Goal: Task Accomplishment & Management: Complete application form

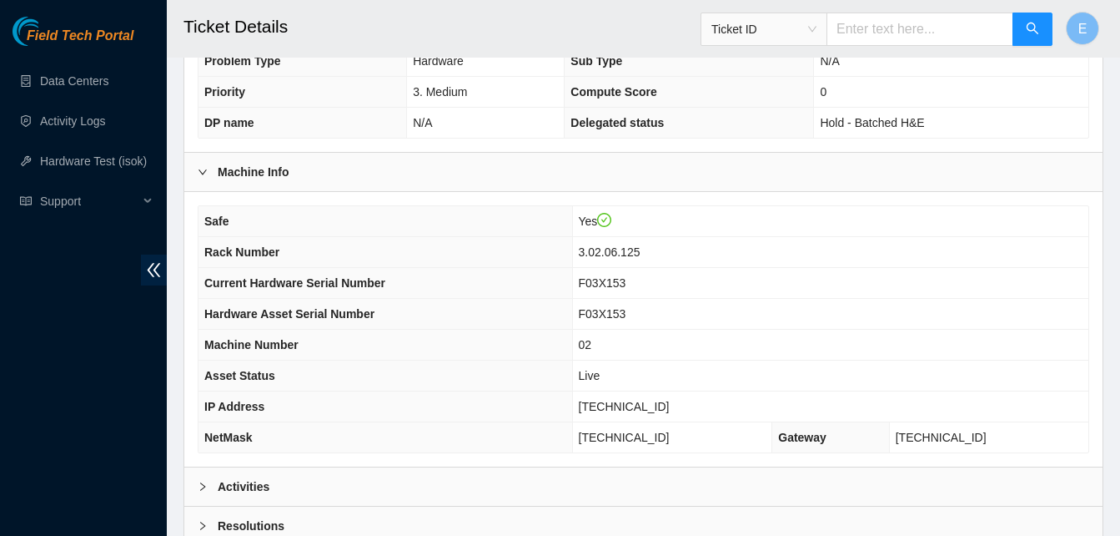
scroll to position [578, 0]
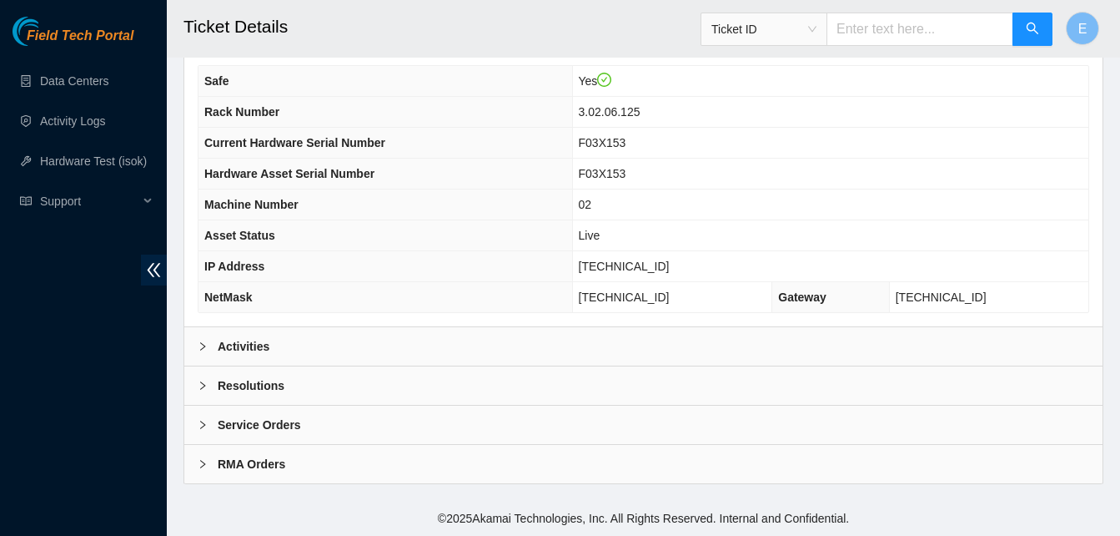
click at [236, 345] on b "Activities" at bounding box center [244, 346] width 52 height 18
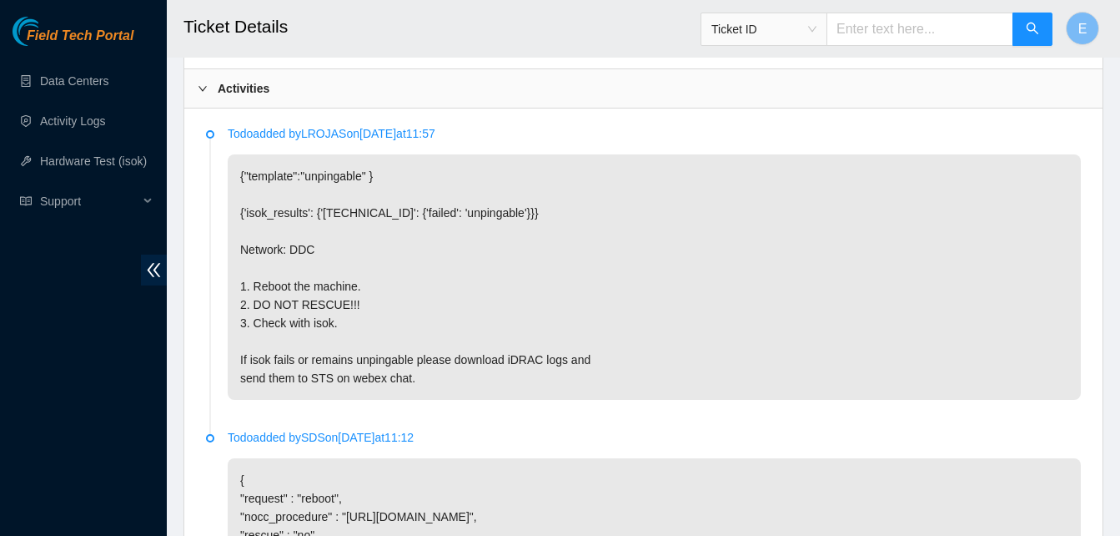
scroll to position [834, 0]
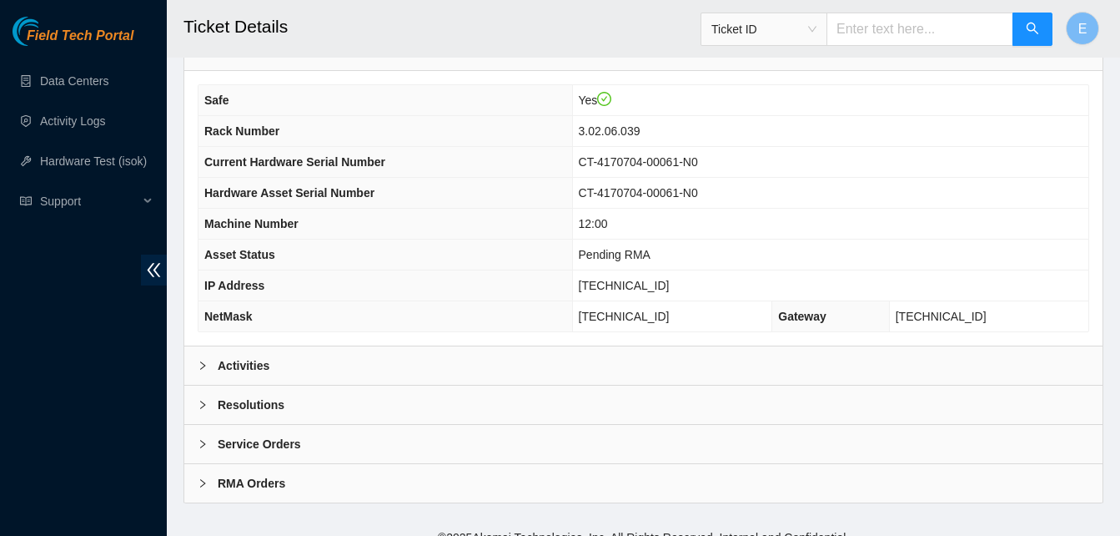
scroll to position [560, 0]
click at [246, 366] on b "Activities" at bounding box center [244, 364] width 52 height 18
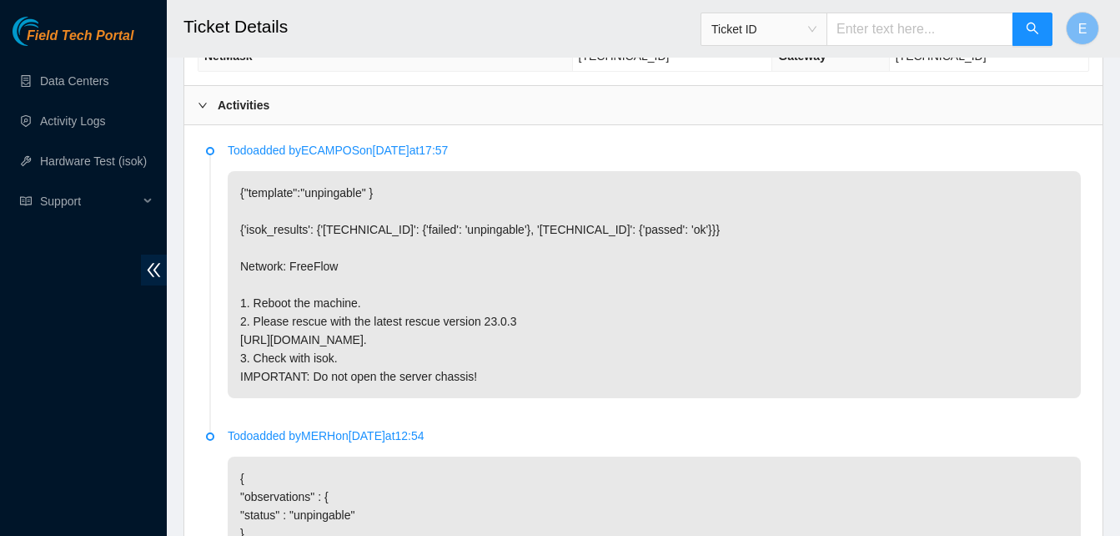
scroll to position [820, 0]
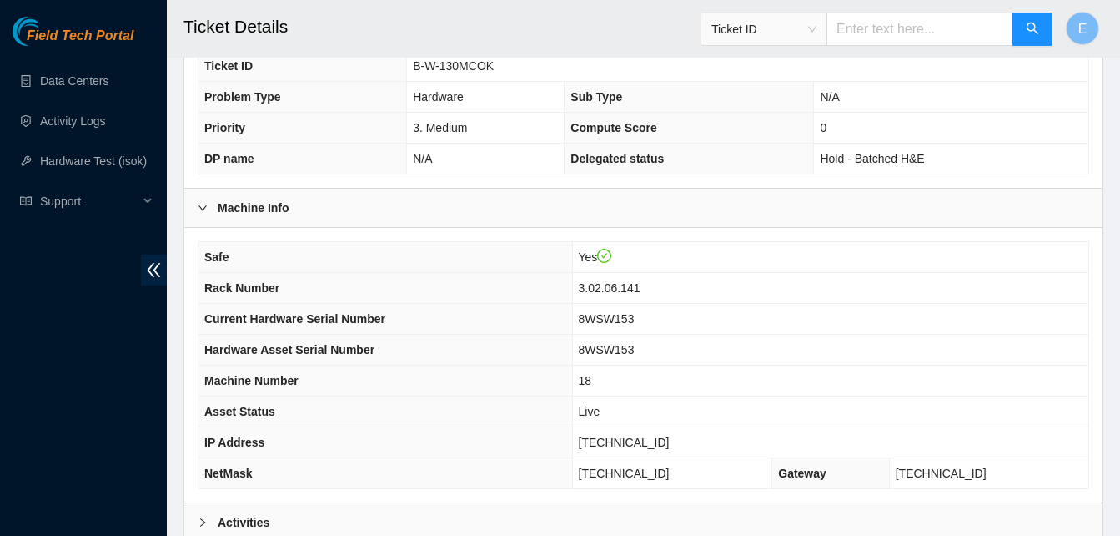
scroll to position [404, 0]
click at [243, 519] on b "Activities" at bounding box center [244, 520] width 52 height 18
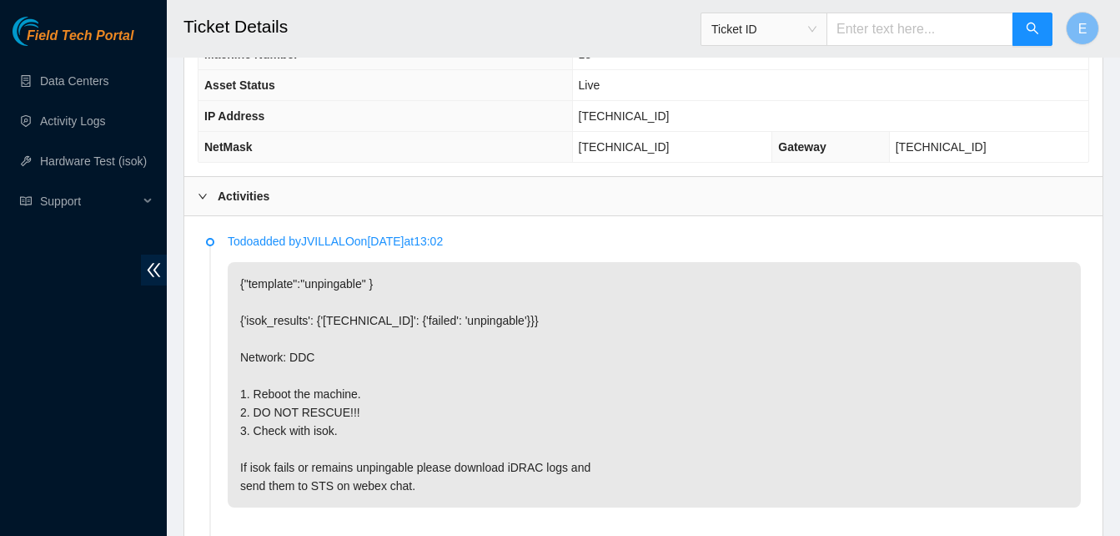
scroll to position [732, 0]
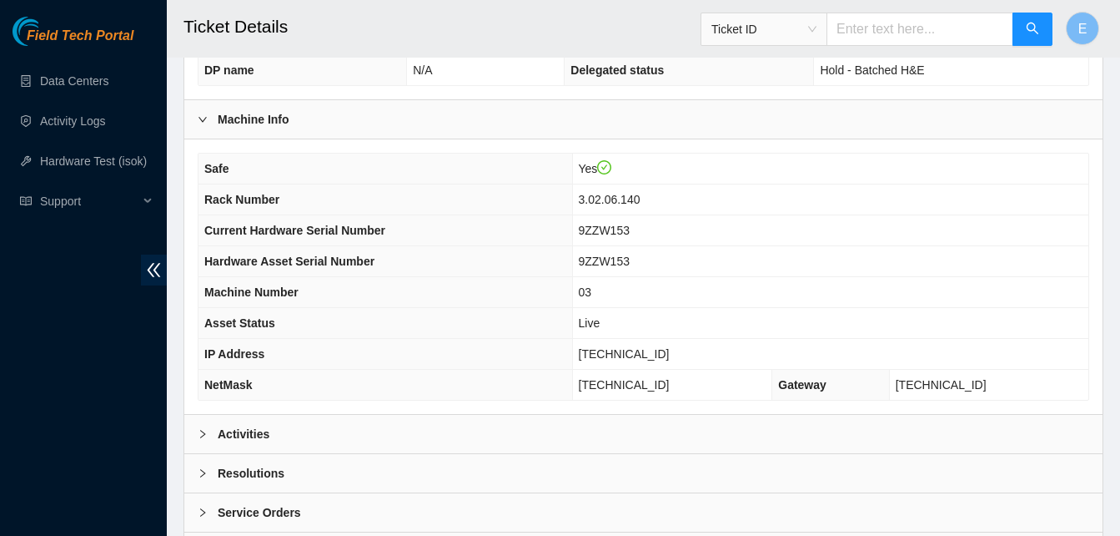
scroll to position [578, 0]
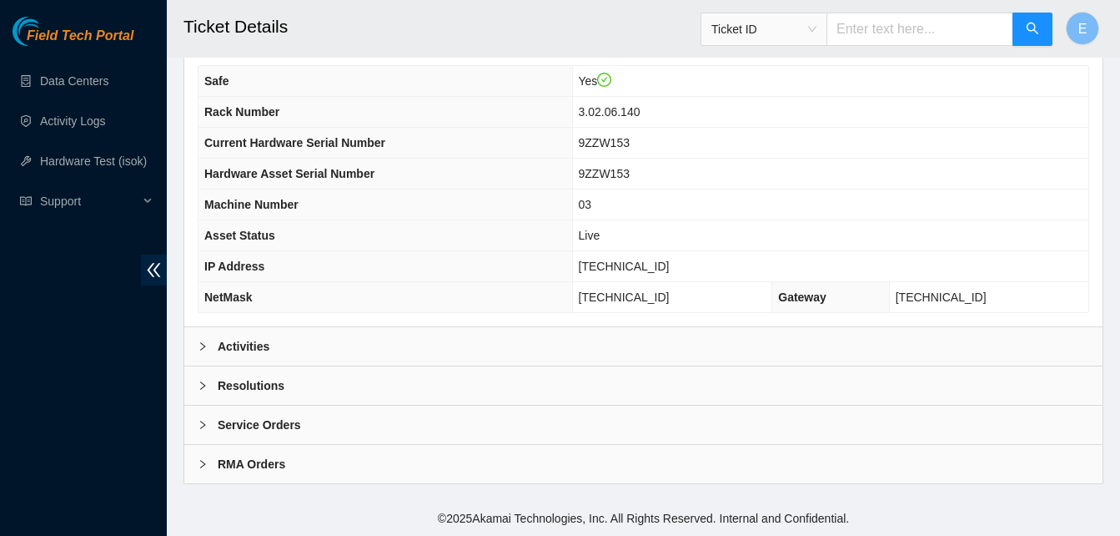
click at [243, 351] on b "Activities" at bounding box center [244, 346] width 52 height 18
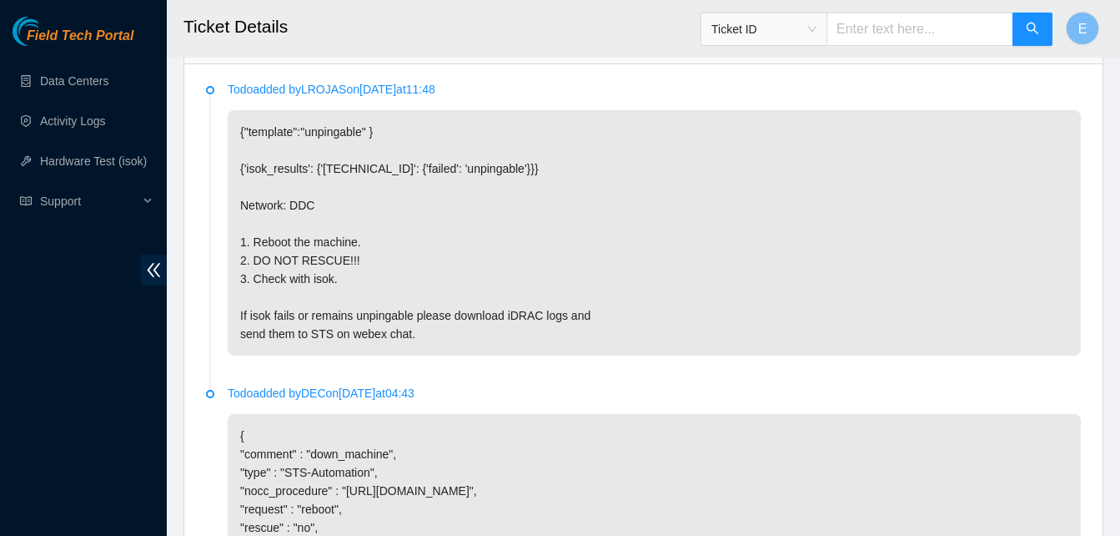
scroll to position [881, 0]
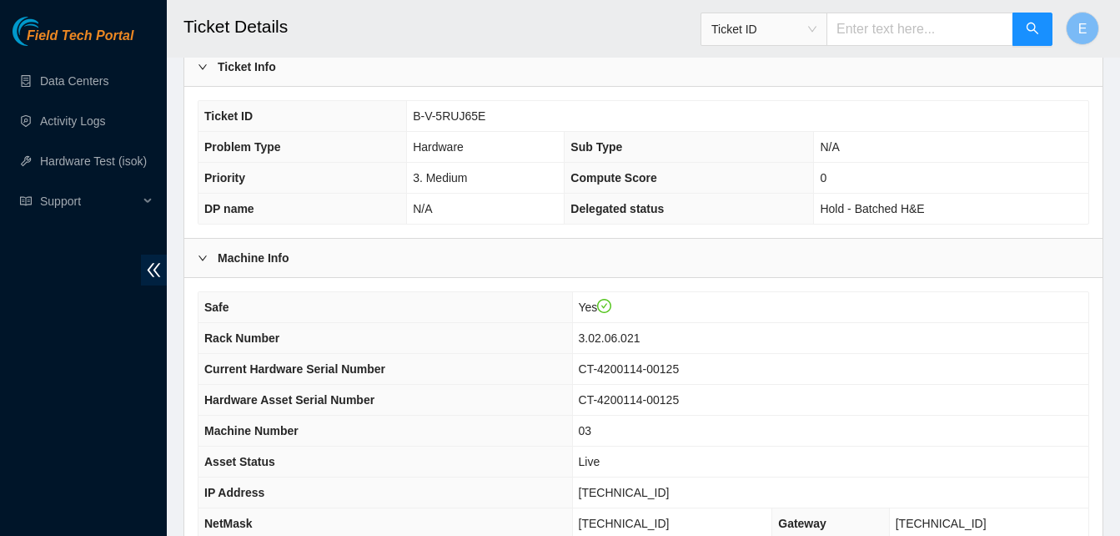
scroll to position [578, 0]
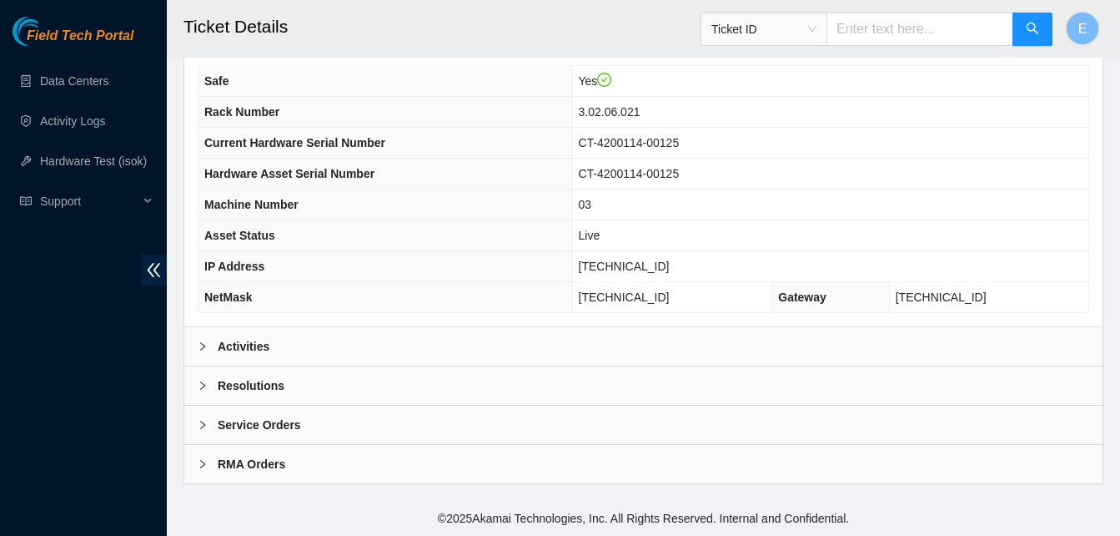
click at [239, 351] on b "Activities" at bounding box center [244, 346] width 52 height 18
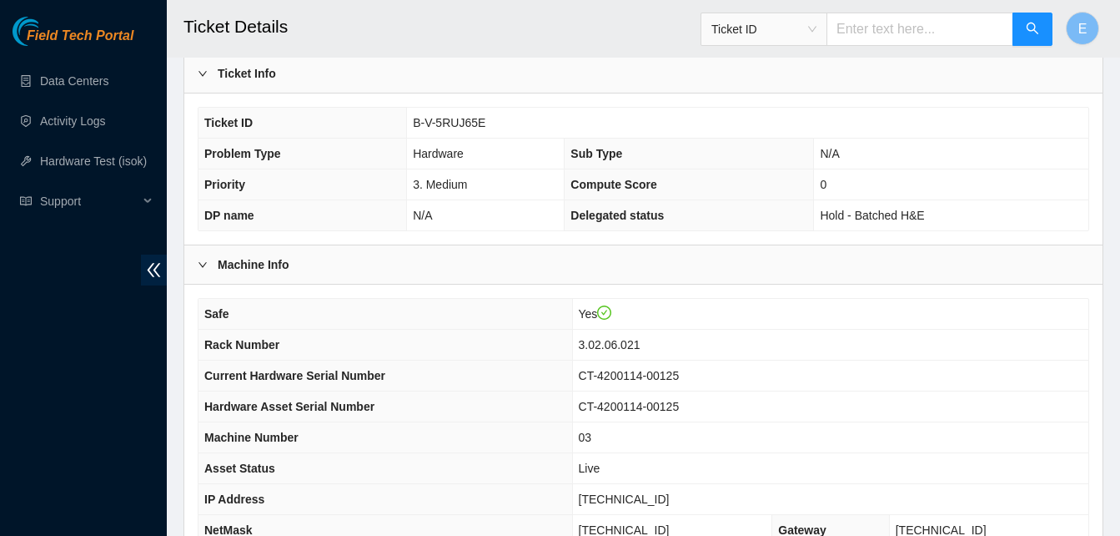
scroll to position [344, 0]
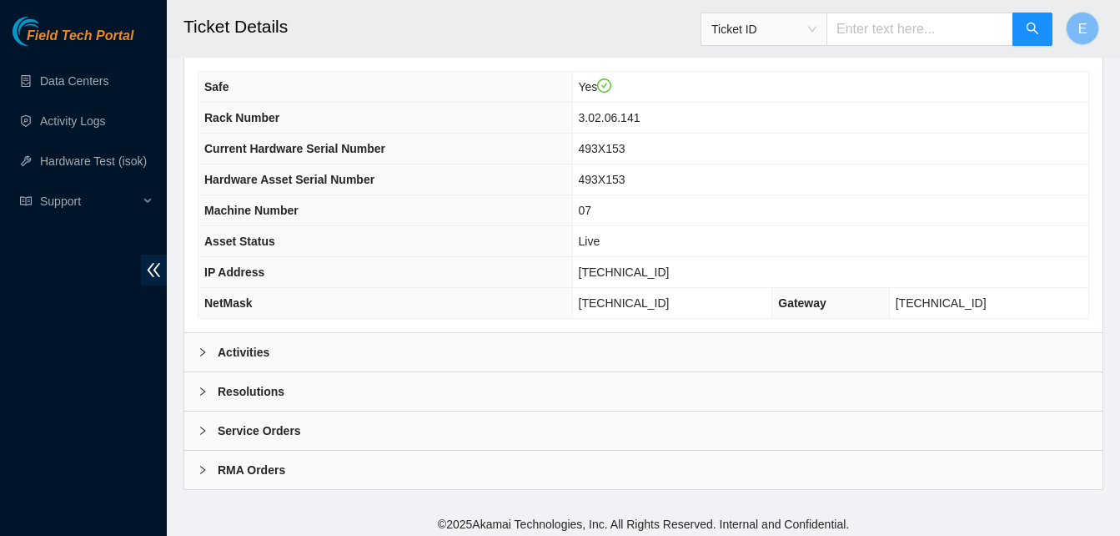
scroll to position [578, 0]
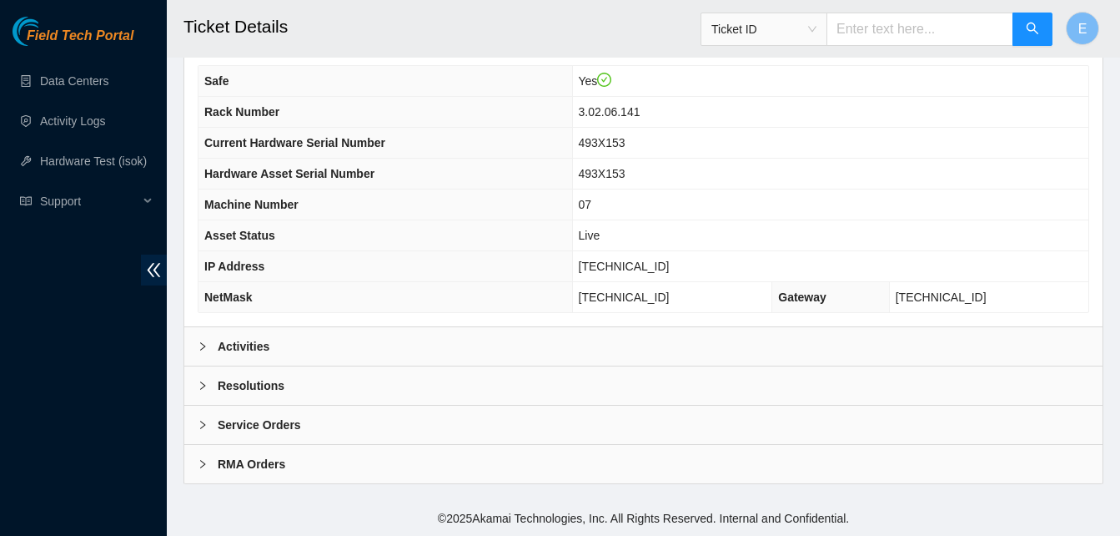
click at [233, 346] on b "Activities" at bounding box center [244, 346] width 52 height 18
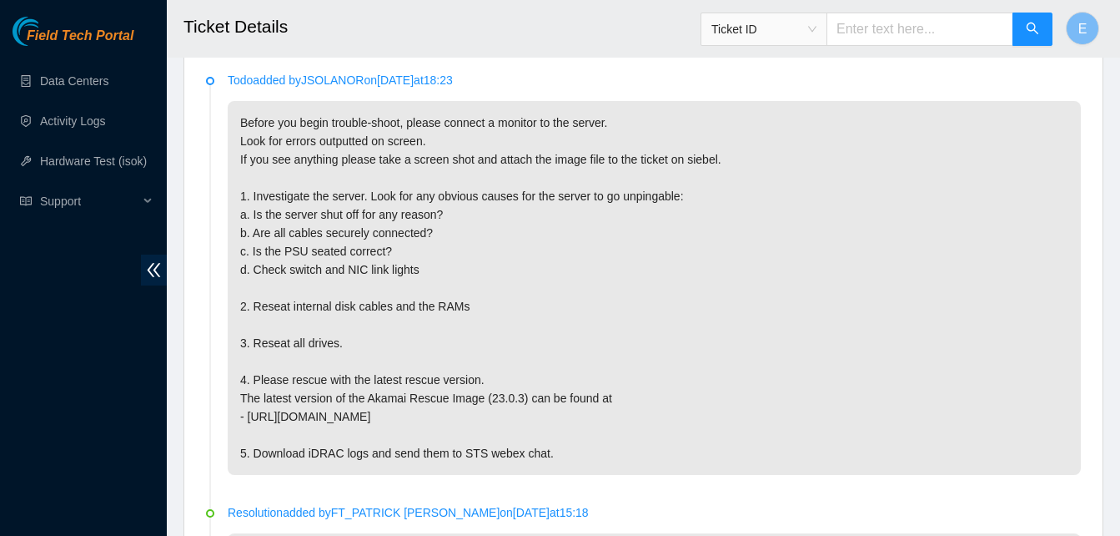
scroll to position [890, 0]
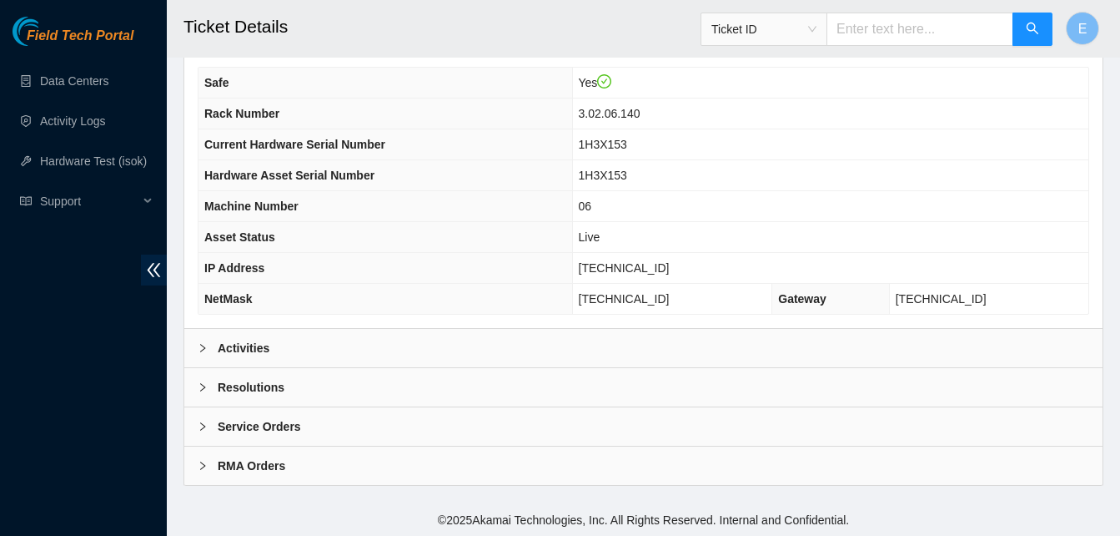
scroll to position [578, 0]
click at [248, 341] on b "Activities" at bounding box center [244, 346] width 52 height 18
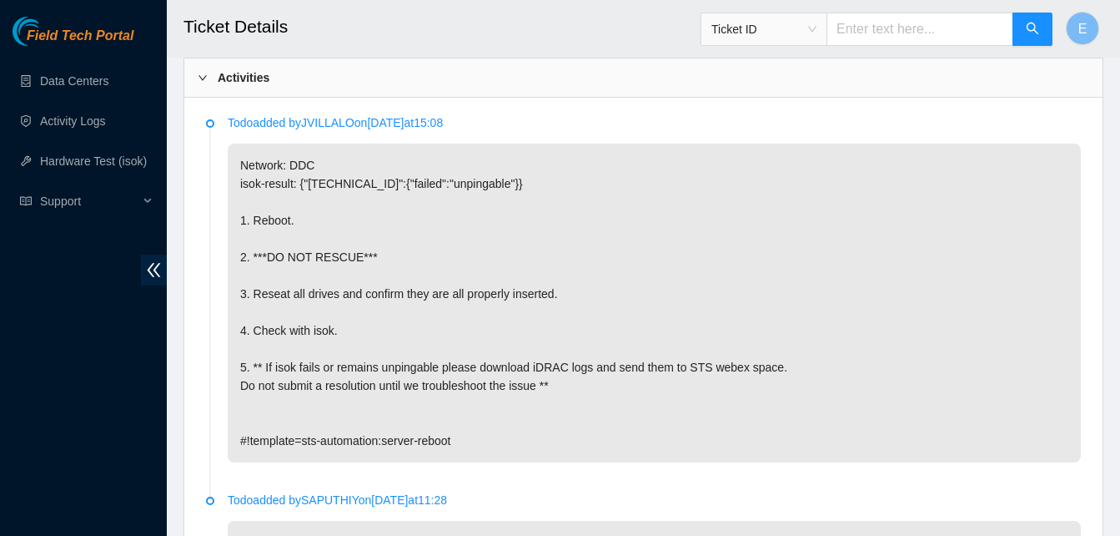
scroll to position [847, 0]
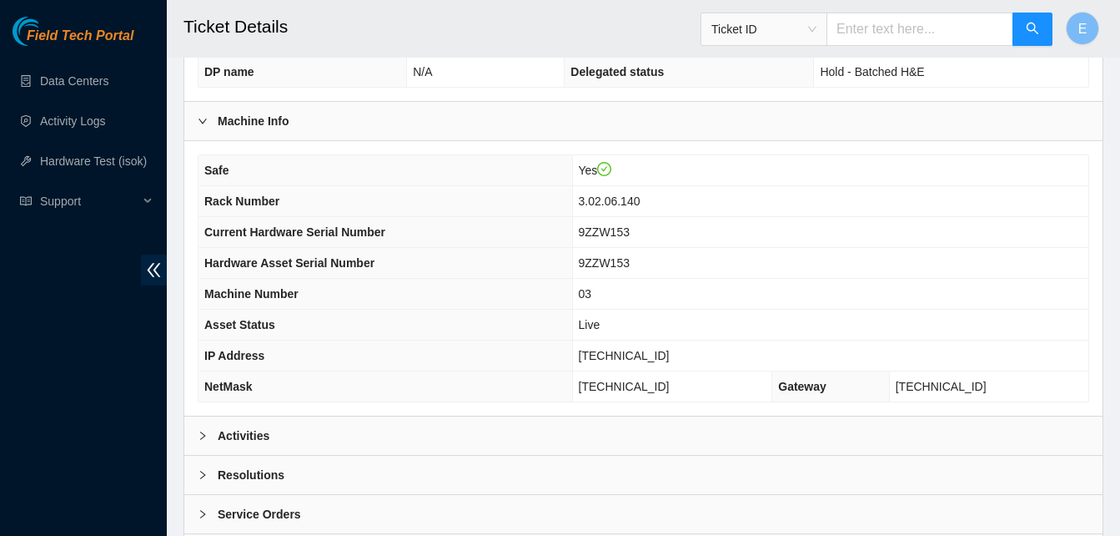
scroll to position [578, 0]
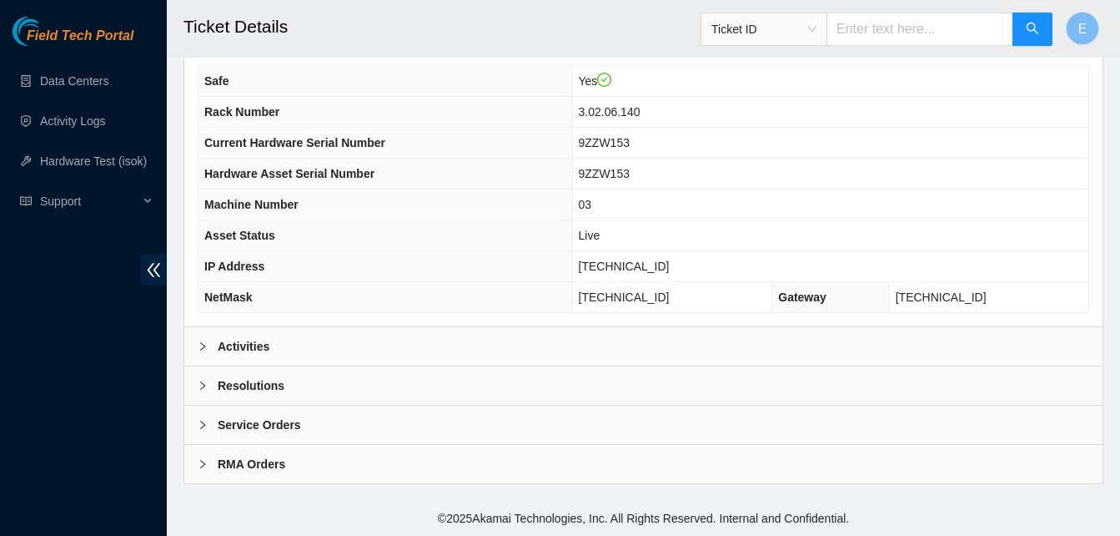
click at [249, 345] on b "Activities" at bounding box center [244, 346] width 52 height 18
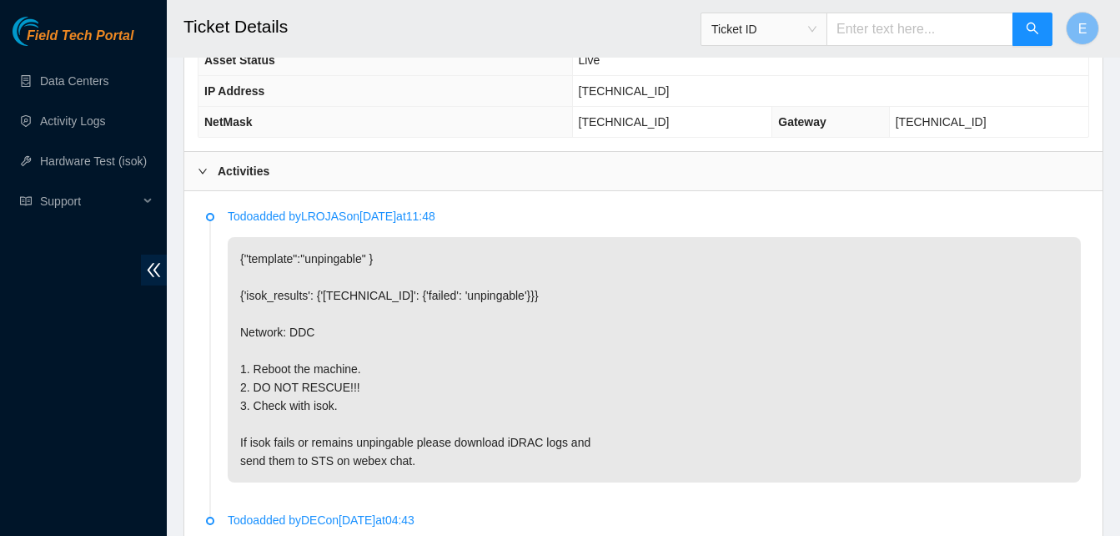
scroll to position [754, 0]
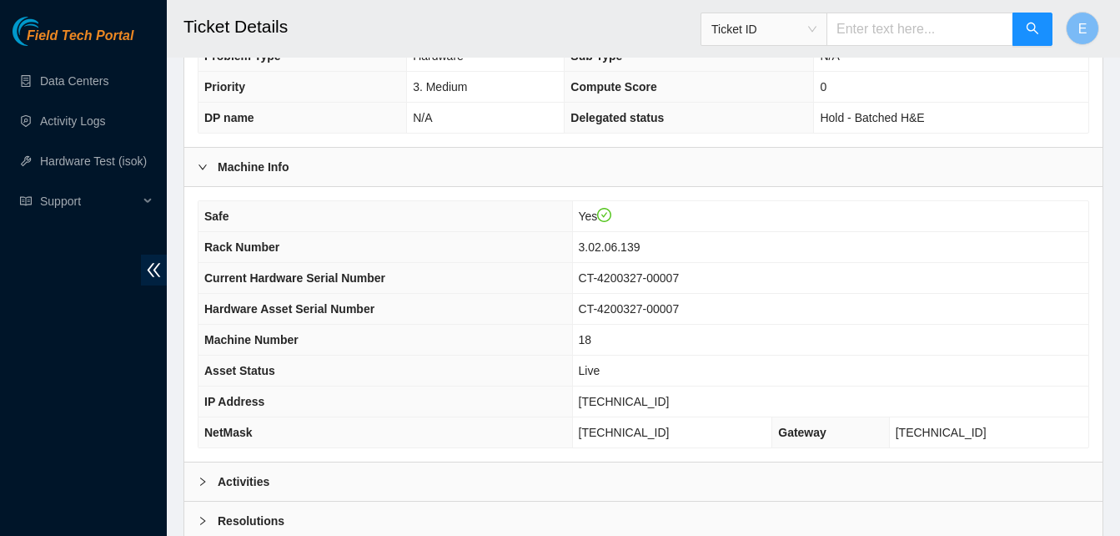
scroll to position [444, 0]
click at [254, 486] on b "Activities" at bounding box center [244, 480] width 52 height 18
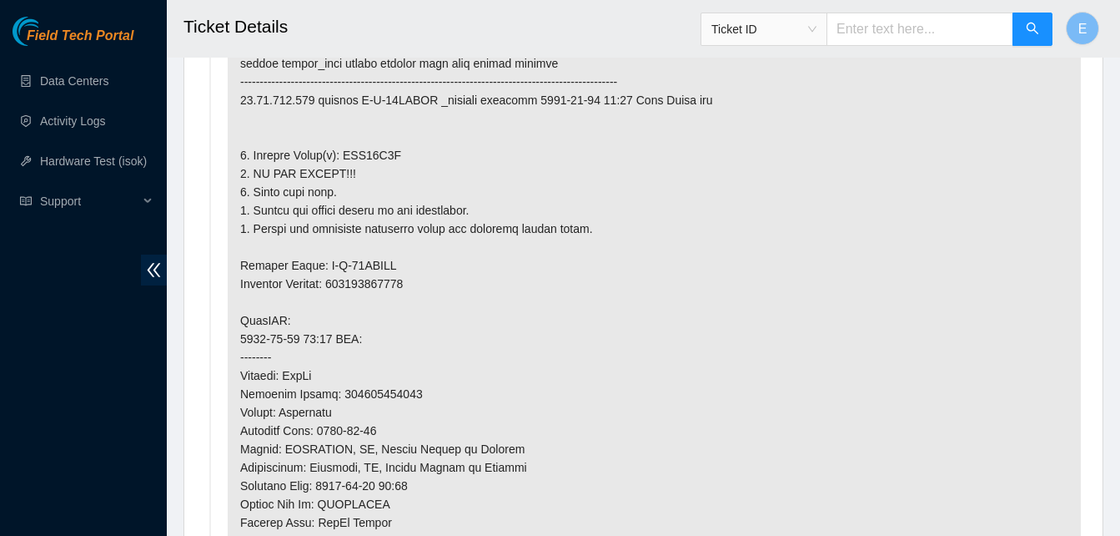
scroll to position [1007, 0]
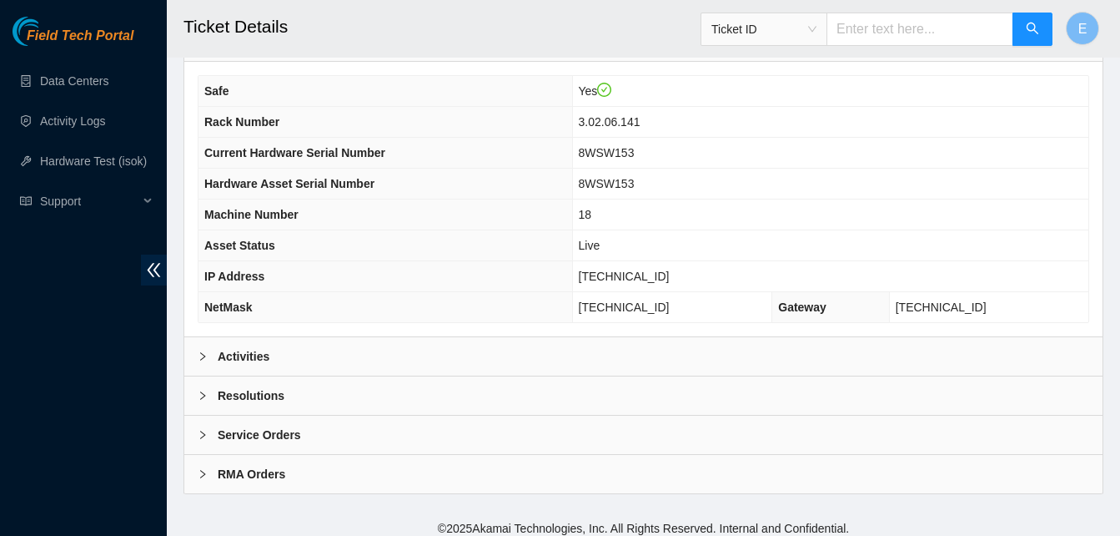
scroll to position [578, 0]
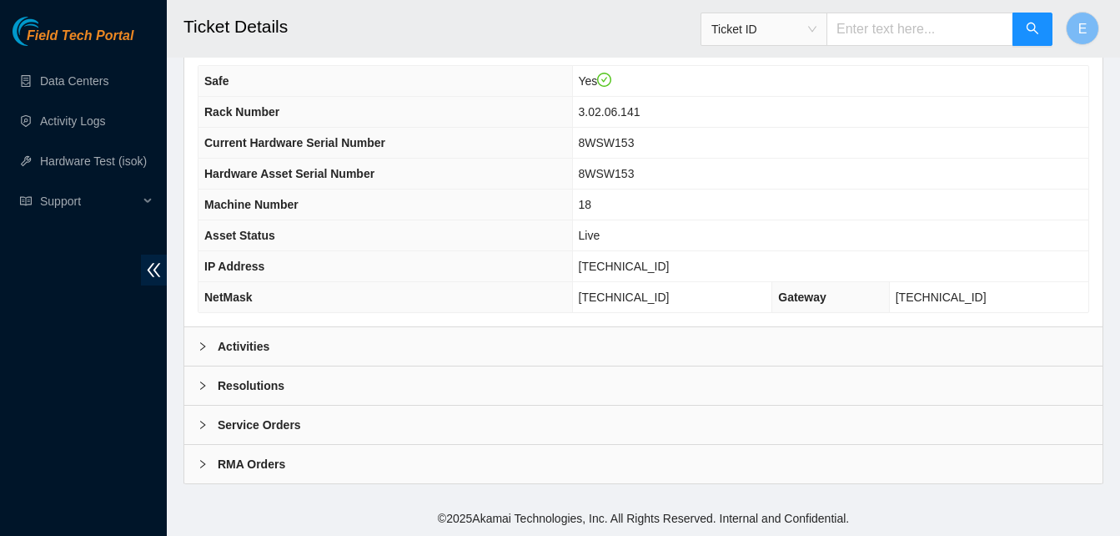
click at [254, 341] on b "Activities" at bounding box center [244, 346] width 52 height 18
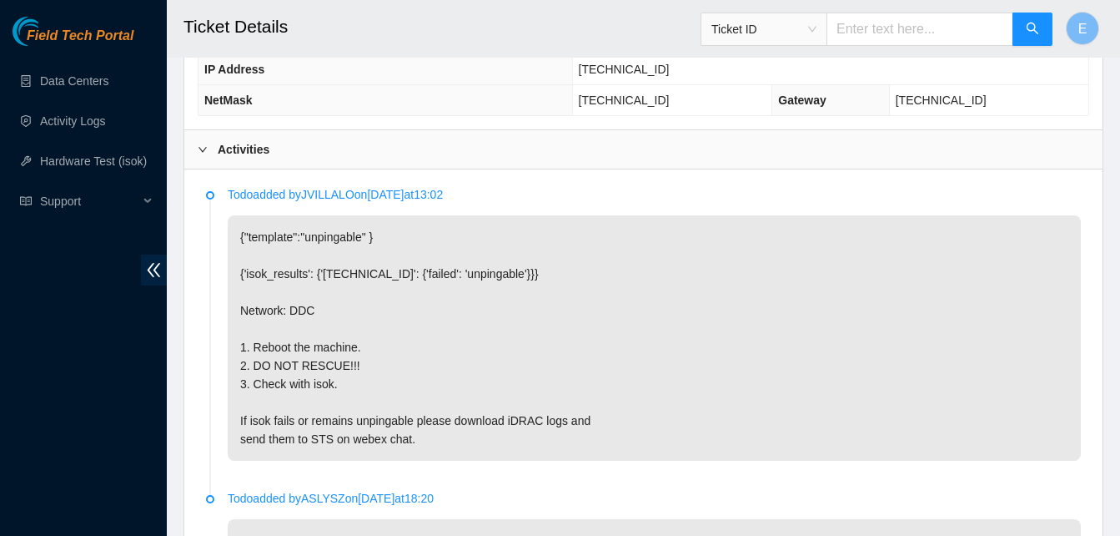
scroll to position [776, 0]
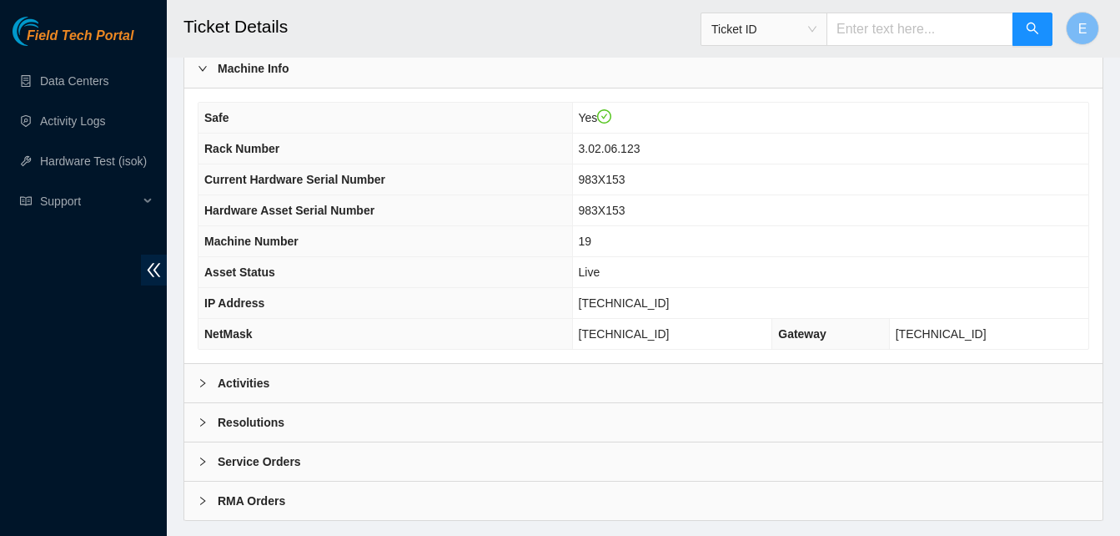
scroll to position [543, 0]
click at [254, 381] on b "Activities" at bounding box center [244, 381] width 52 height 18
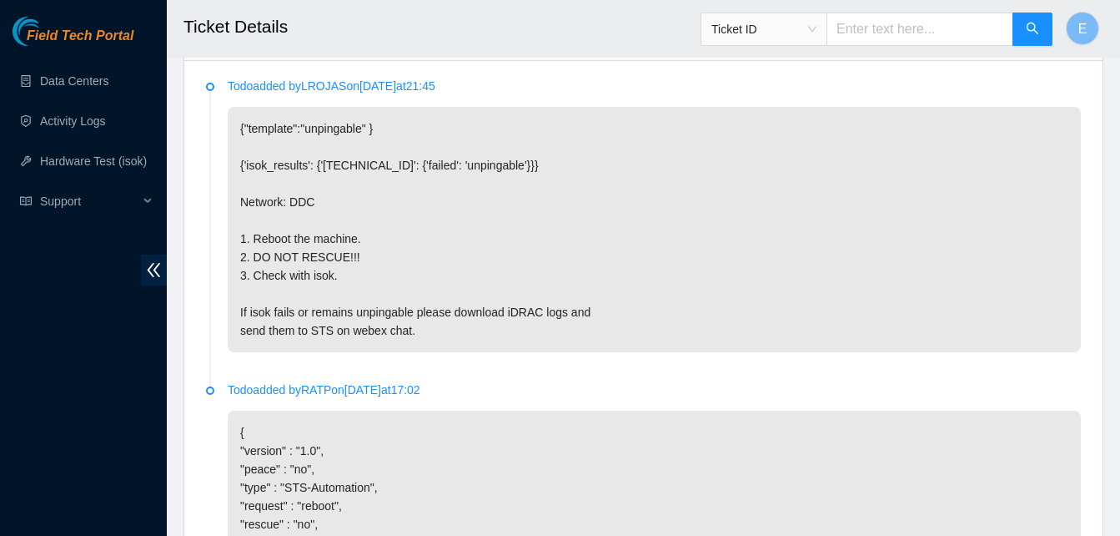
scroll to position [884, 0]
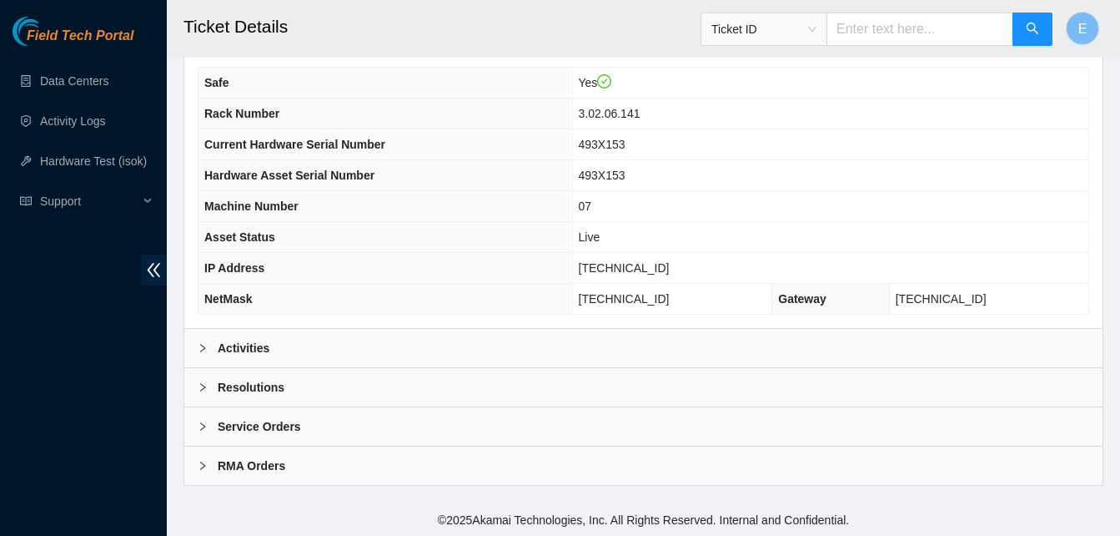
scroll to position [578, 0]
click at [256, 343] on b "Activities" at bounding box center [244, 346] width 52 height 18
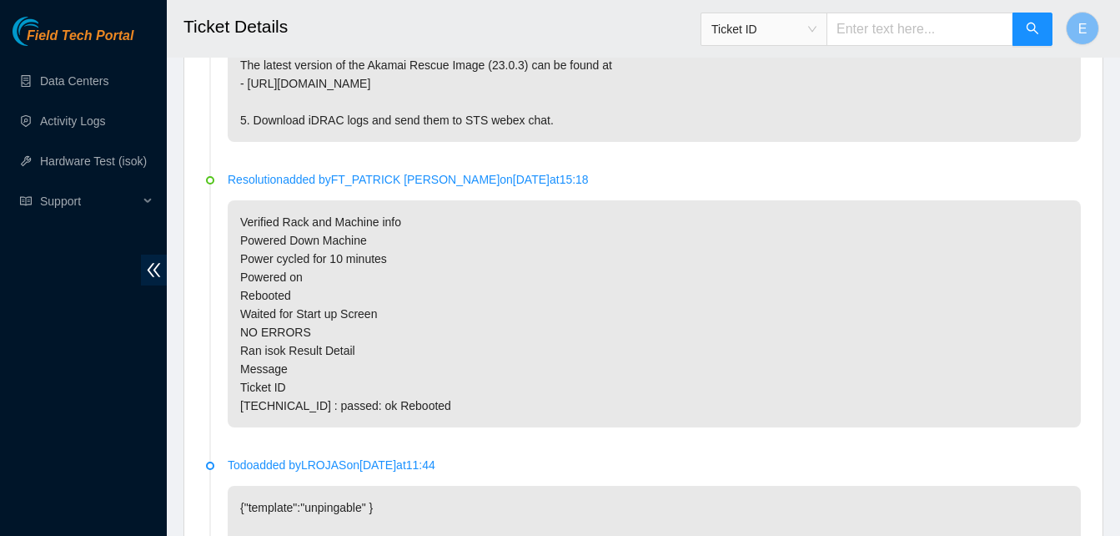
scroll to position [1223, 0]
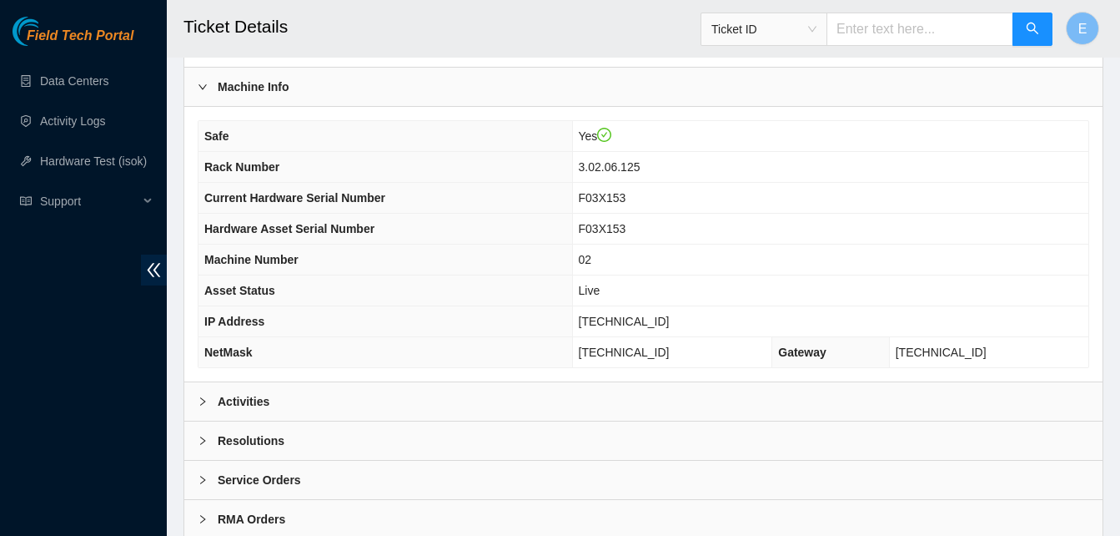
scroll to position [578, 0]
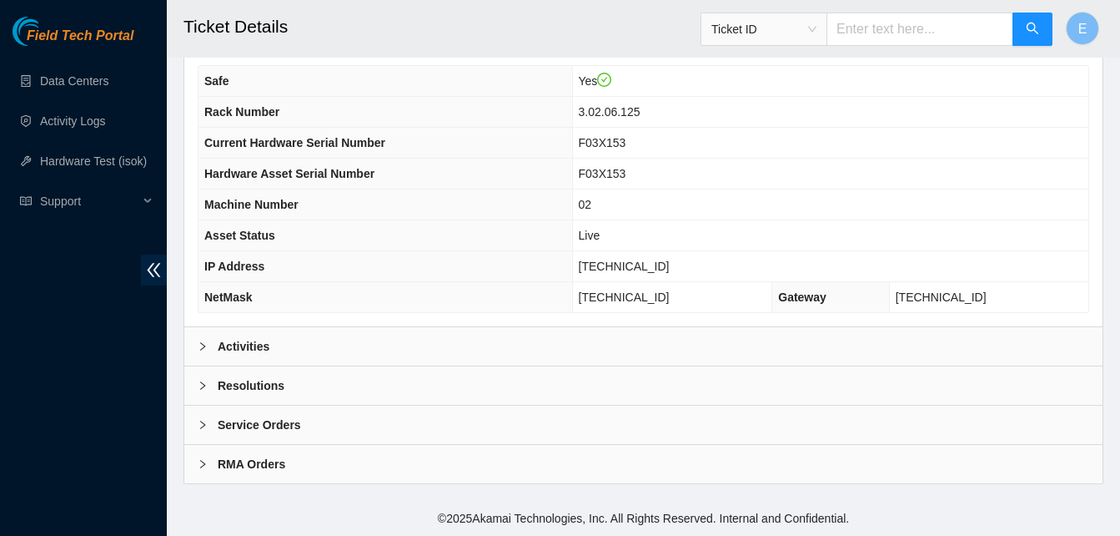
click at [253, 344] on b "Activities" at bounding box center [244, 346] width 52 height 18
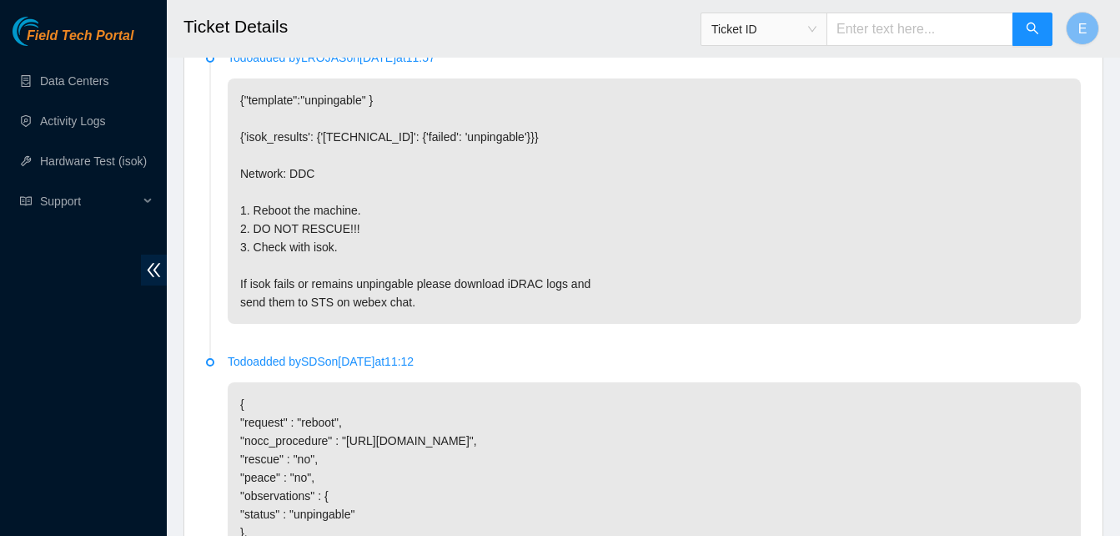
scroll to position [913, 0]
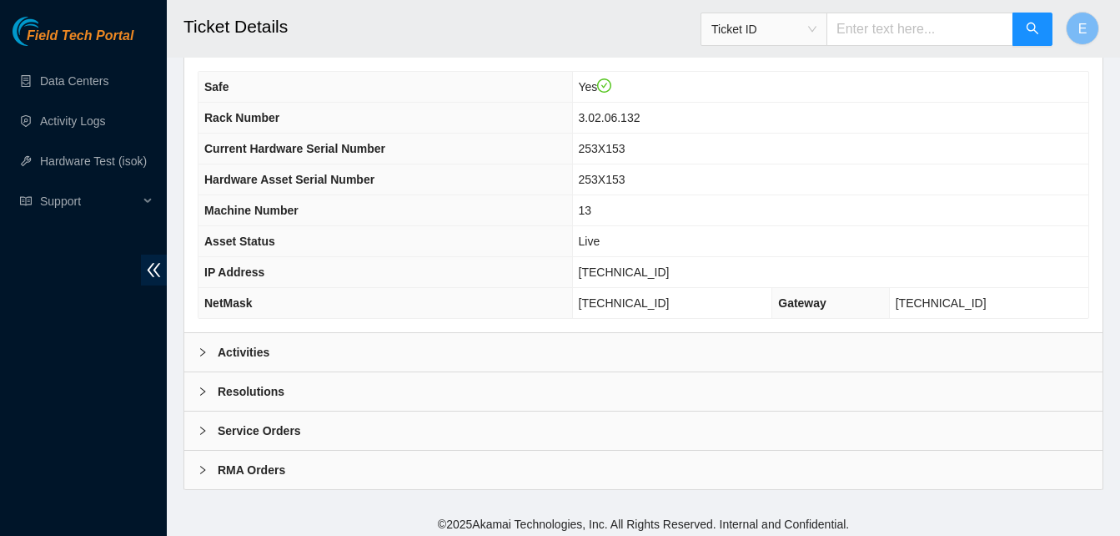
scroll to position [578, 0]
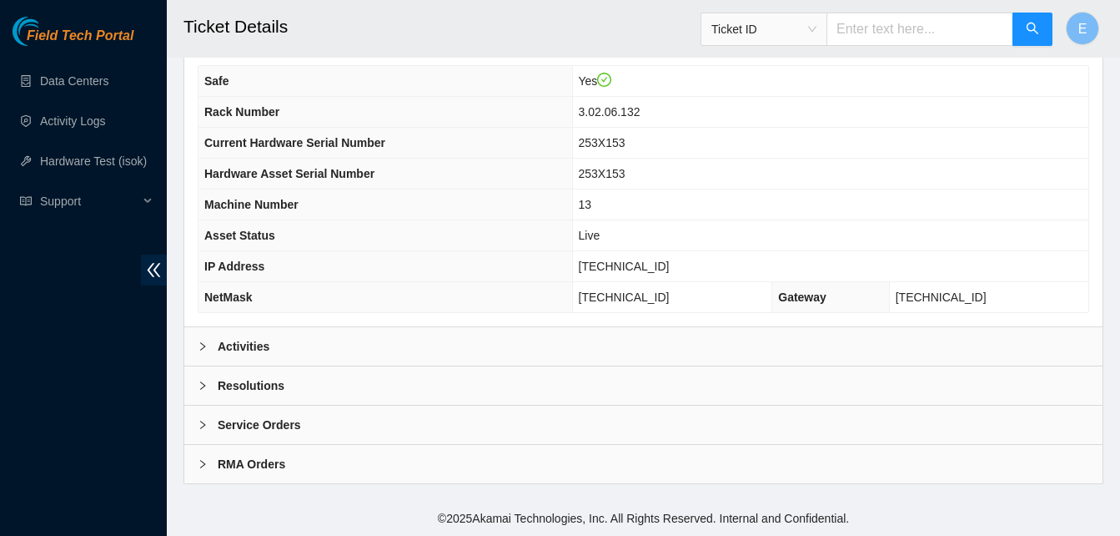
click at [248, 346] on b "Activities" at bounding box center [244, 346] width 52 height 18
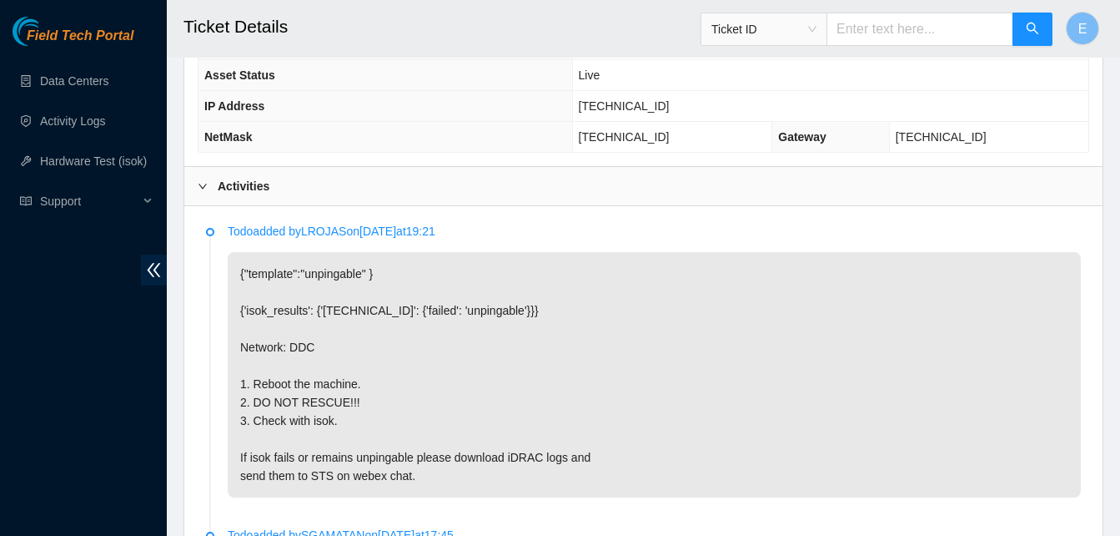
scroll to position [740, 0]
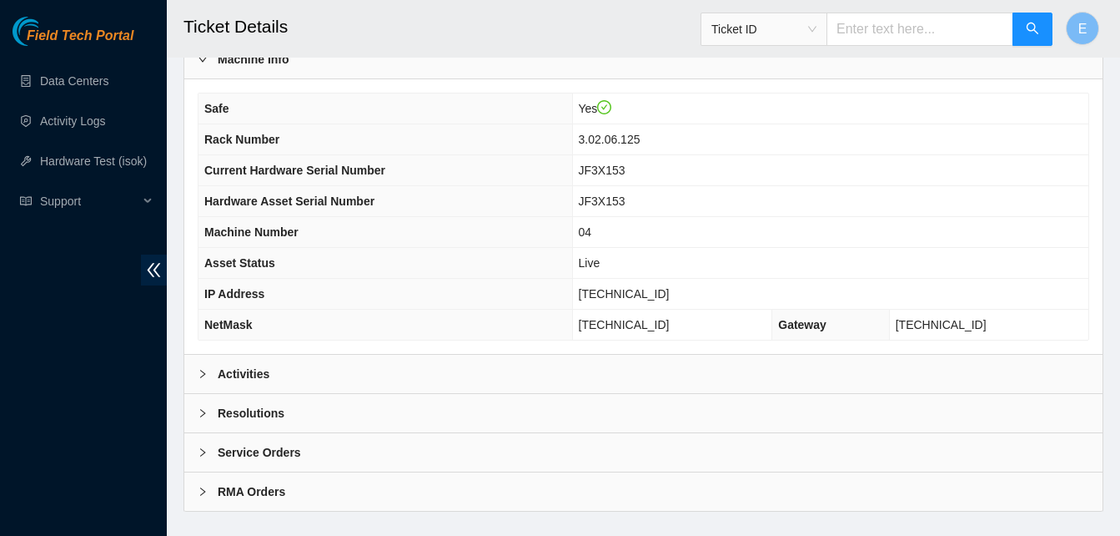
scroll to position [578, 0]
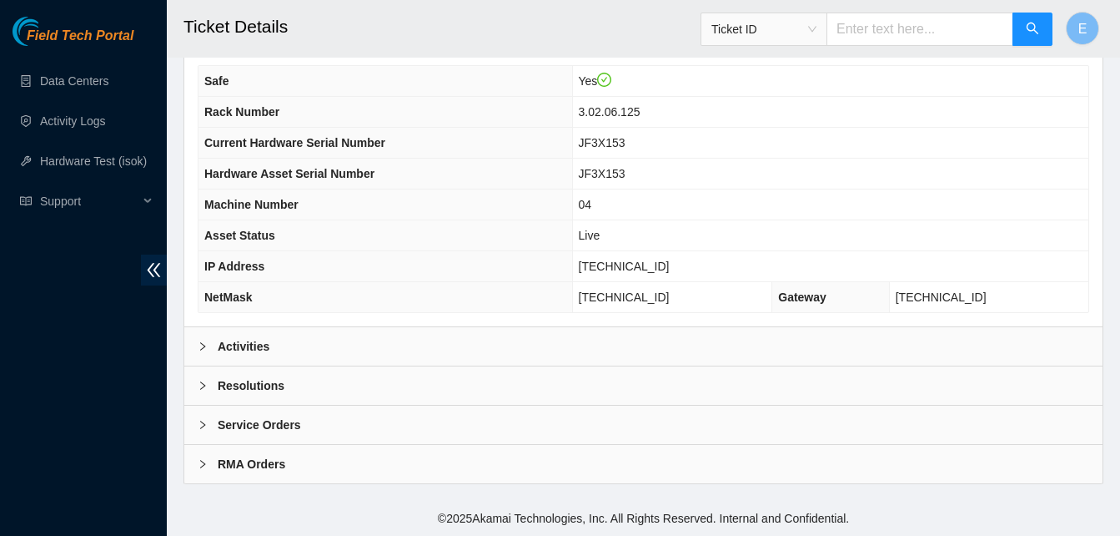
click at [246, 346] on b "Activities" at bounding box center [244, 346] width 52 height 18
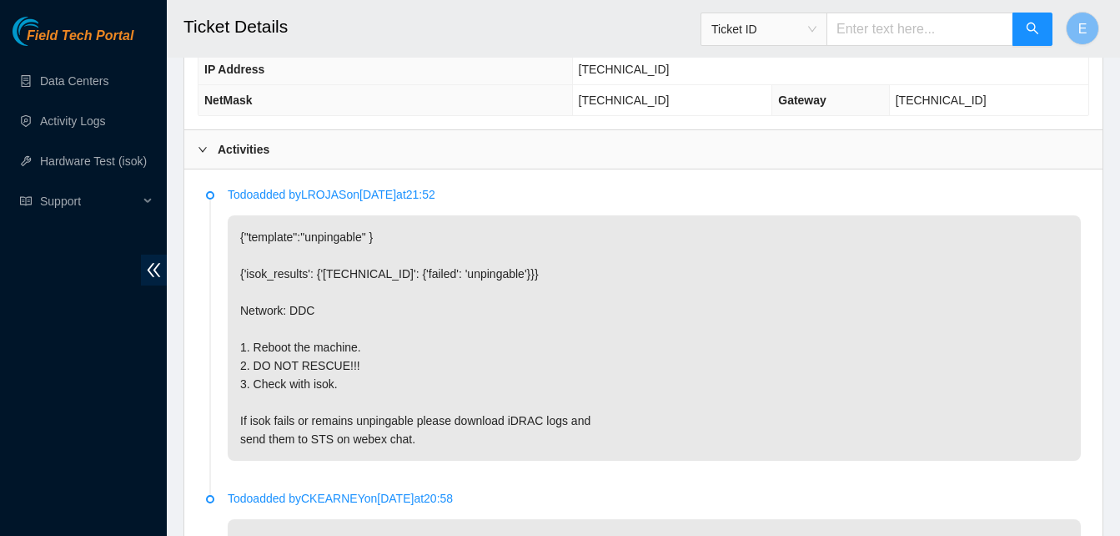
scroll to position [776, 0]
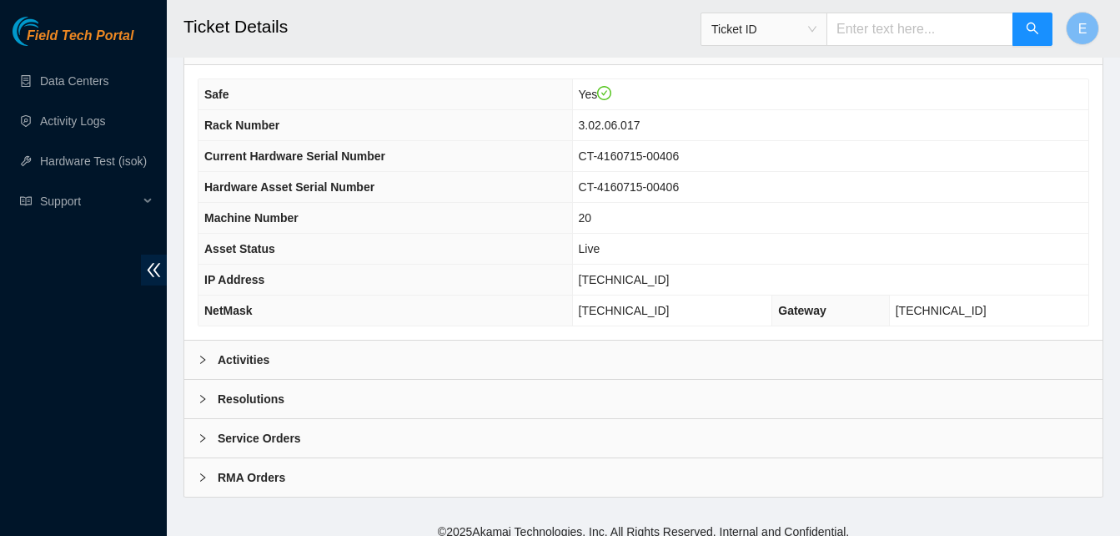
scroll to position [574, 0]
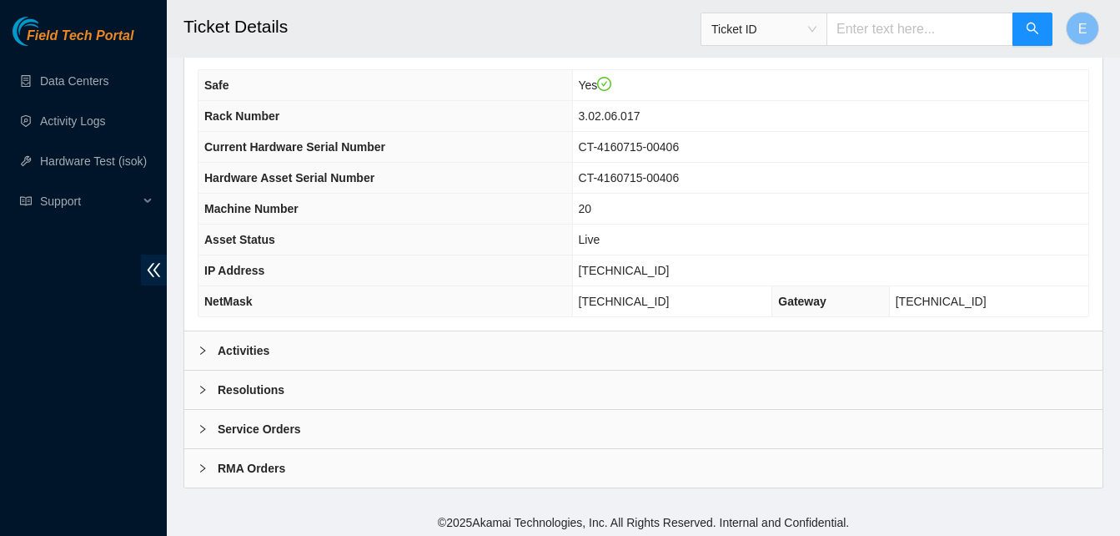
click at [244, 353] on b "Activities" at bounding box center [244, 350] width 52 height 18
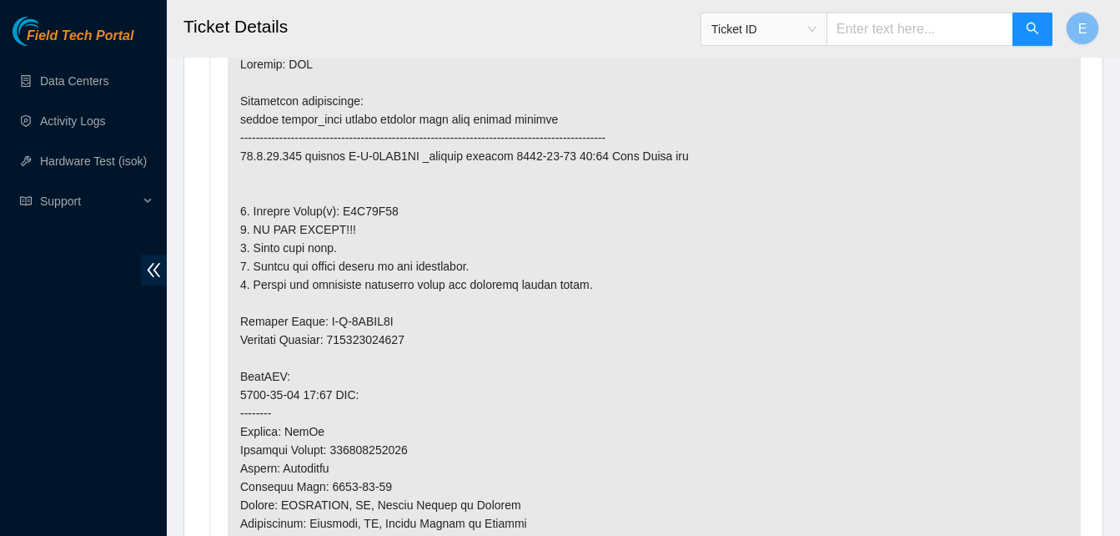
scroll to position [952, 0]
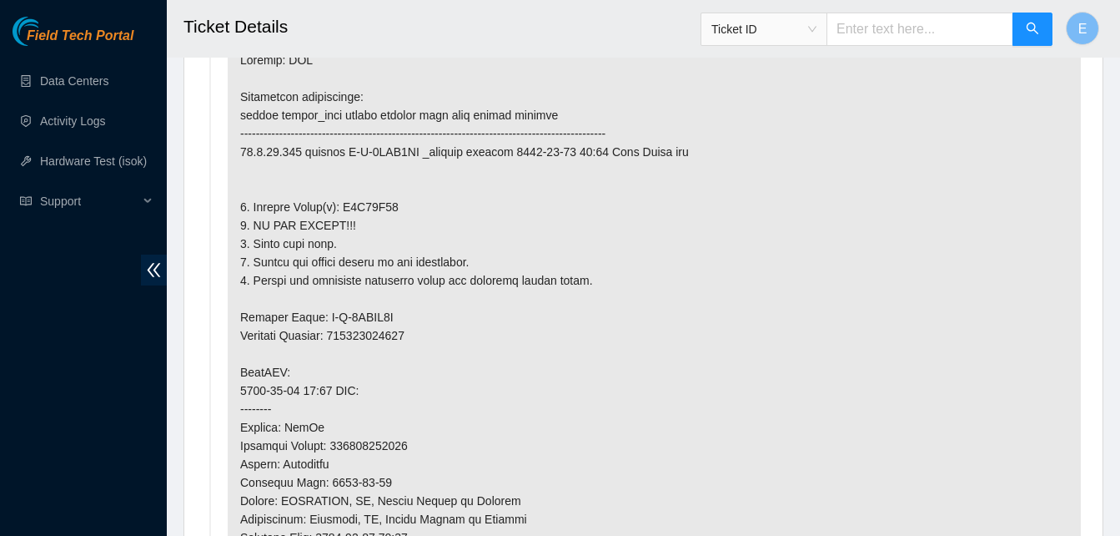
click at [454, 312] on p at bounding box center [654, 436] width 853 height 796
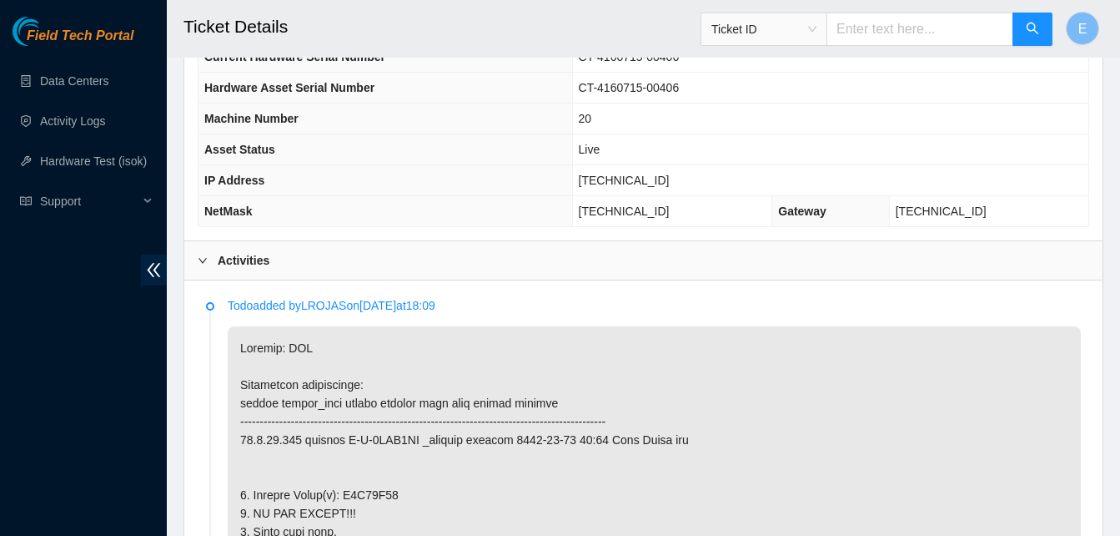
scroll to position [663, 0]
drag, startPoint x: 615, startPoint y: 181, endPoint x: 672, endPoint y: 187, distance: 57.9
click at [670, 187] on span "96.7.74.231" at bounding box center [624, 180] width 91 height 13
copy span "96.7.74.231"
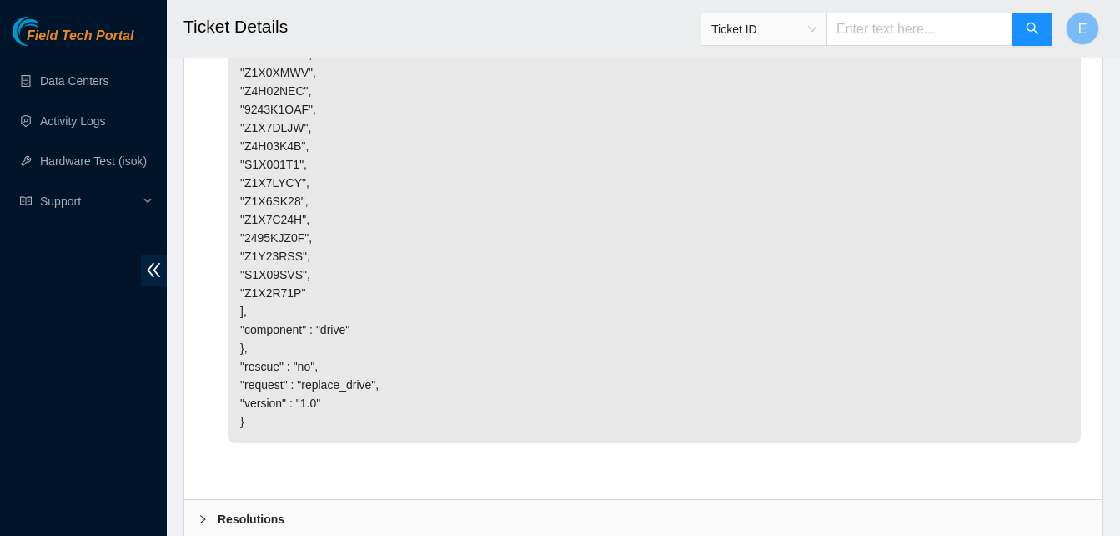
scroll to position [5150, 0]
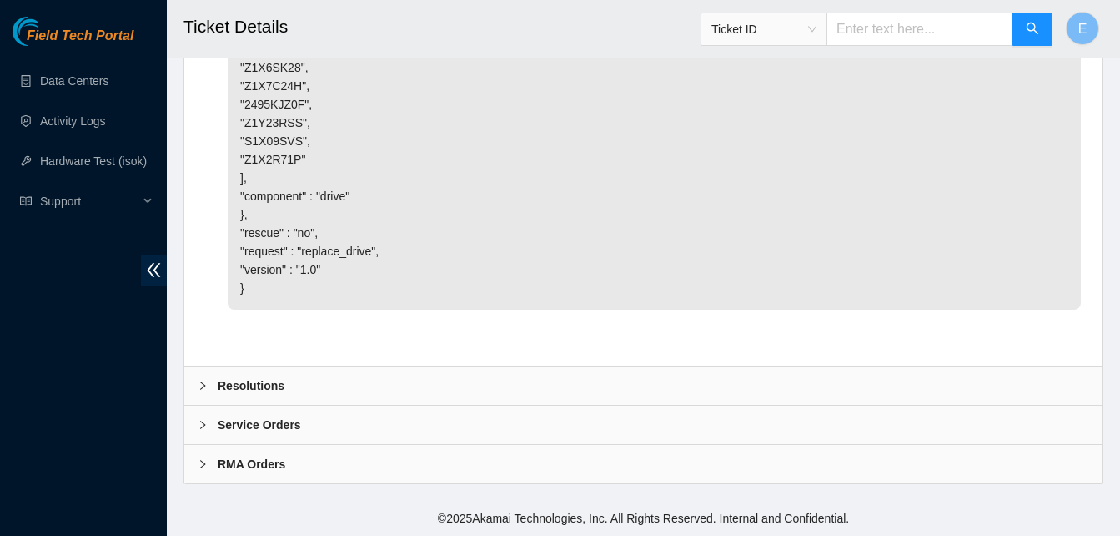
click at [256, 386] on b "Resolutions" at bounding box center [251, 385] width 67 height 18
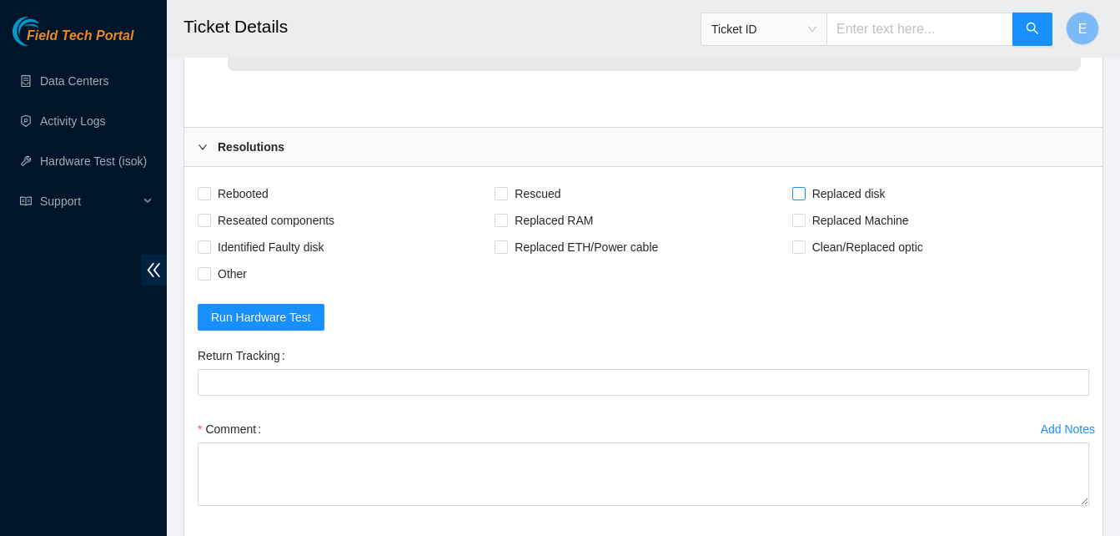
click at [806, 207] on span "Replaced disk" at bounding box center [849, 193] width 87 height 27
click at [804, 199] on input "Replaced disk" at bounding box center [798, 193] width 12 height 12
checkbox input "true"
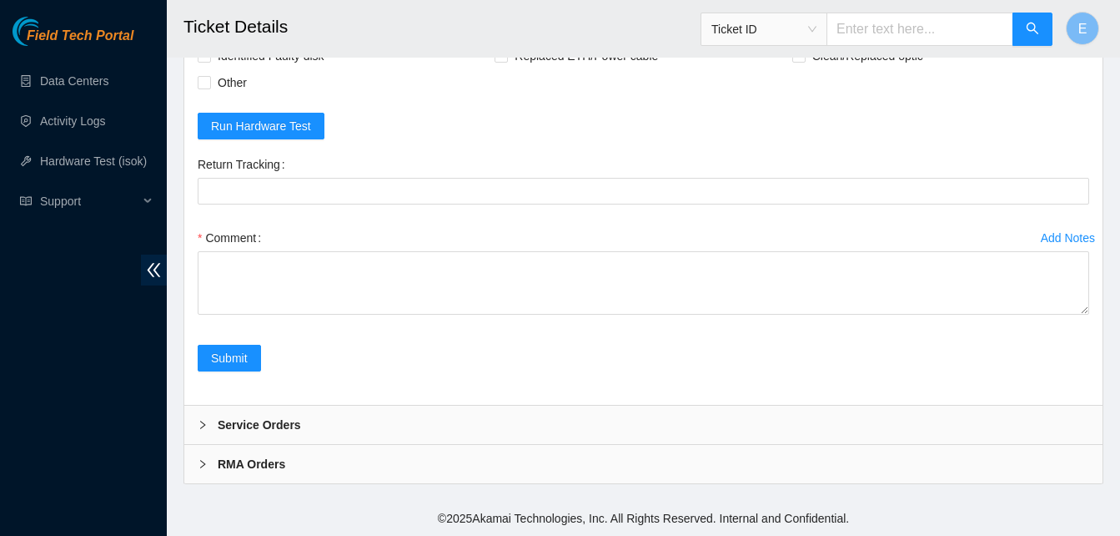
scroll to position [5580, 0]
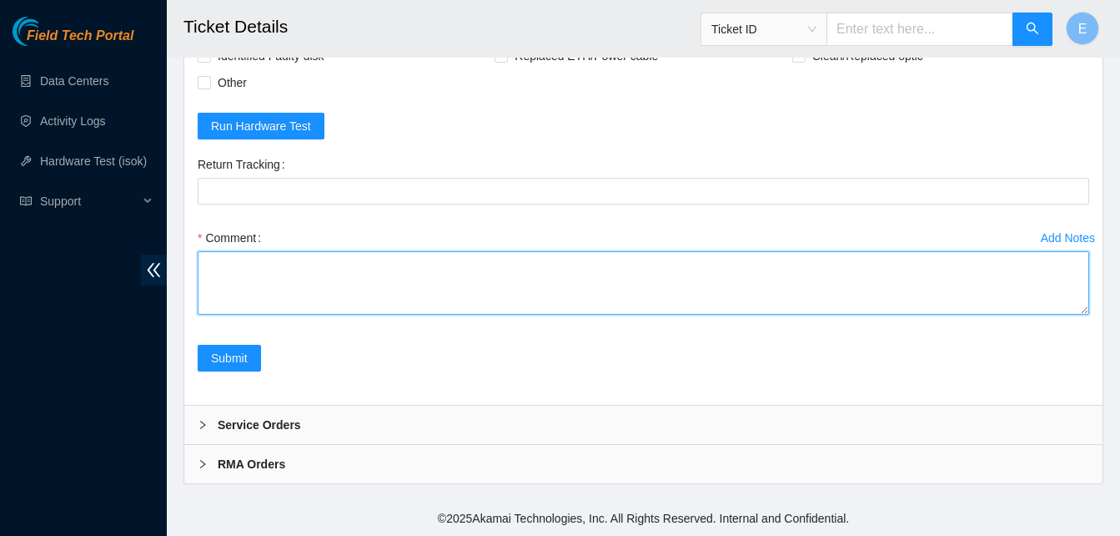
click at [227, 263] on textarea "Comment" at bounding box center [644, 282] width 892 height 63
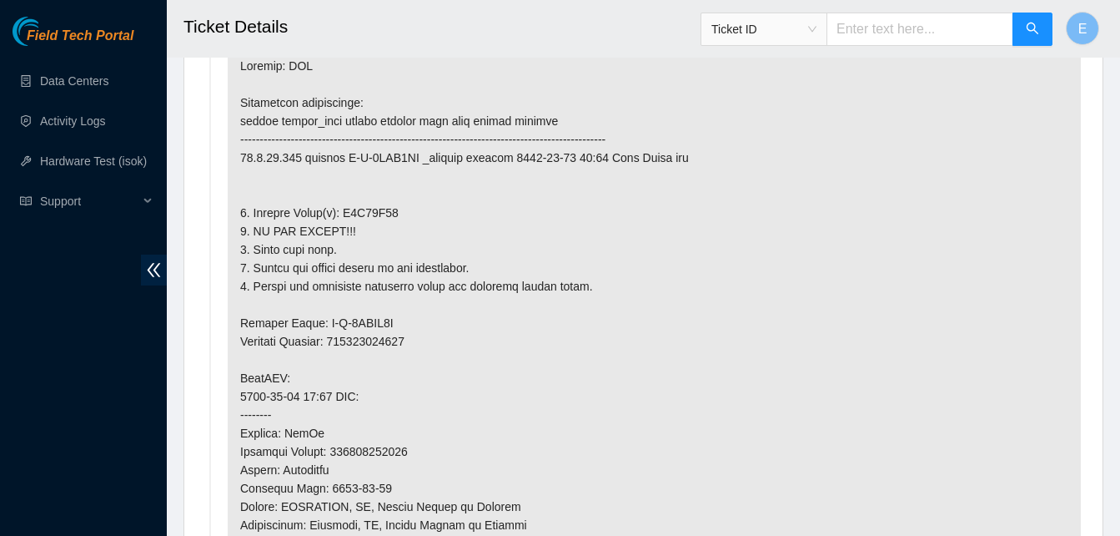
scroll to position [940, 0]
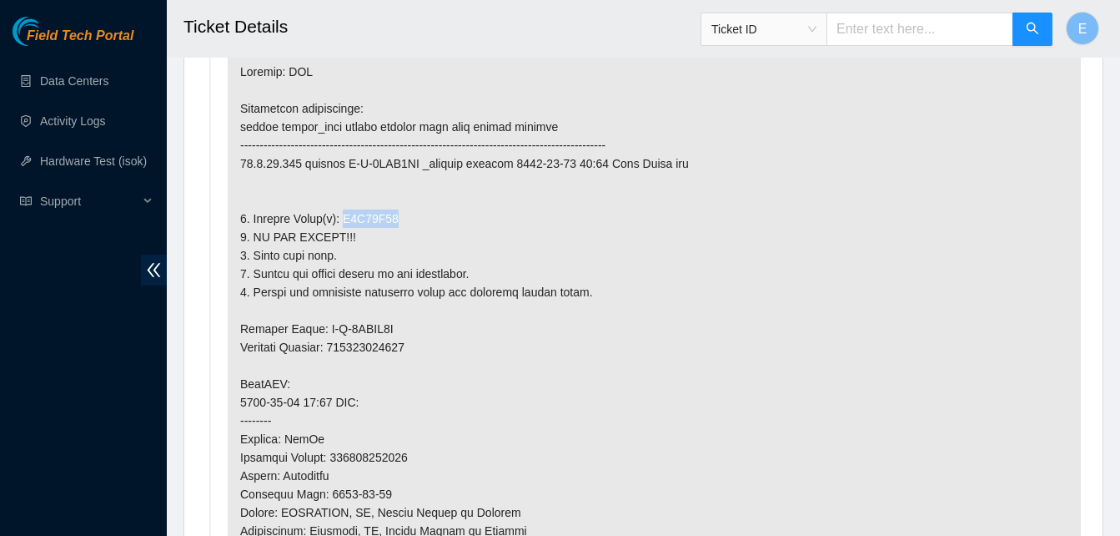
drag, startPoint x: 339, startPoint y: 219, endPoint x: 389, endPoint y: 226, distance: 50.5
click at [389, 226] on p at bounding box center [654, 448] width 853 height 796
copy p "Z1X35T05"
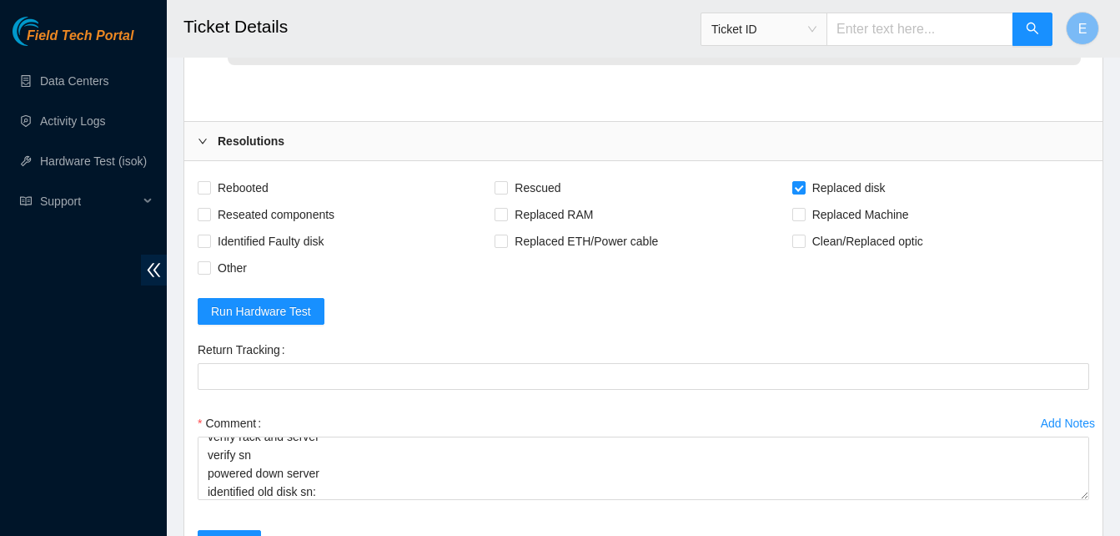
scroll to position [5580, 0]
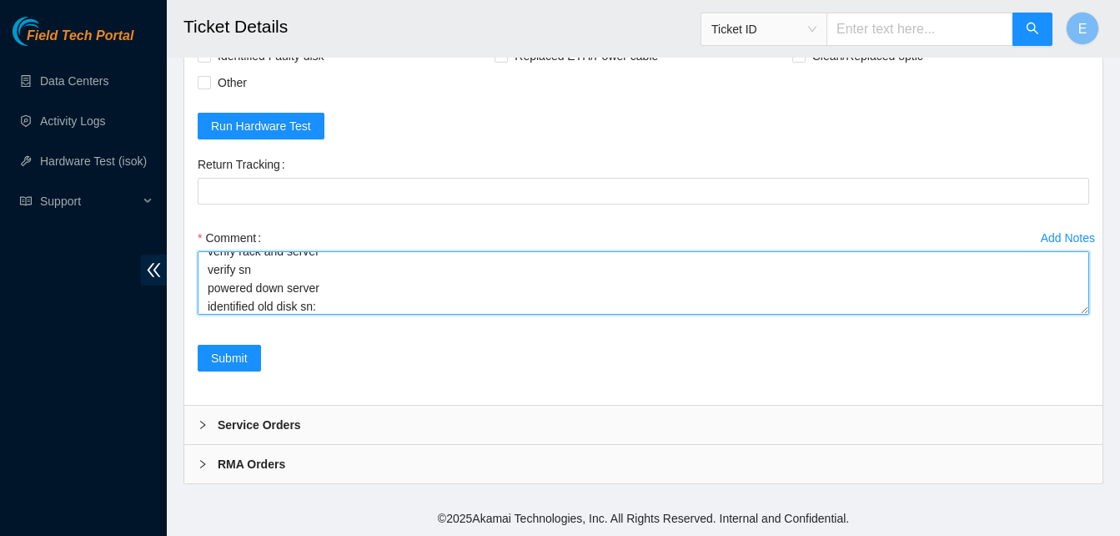
click at [333, 303] on textarea "verify rack and server verify sn powered down server identified old disk sn:" at bounding box center [644, 282] width 892 height 63
paste textarea "Z1X35T05"
paste textarea "331277 03-09-2025 11:47:11 96.7.74.231 COMPLETE Result Detail Message Ticket ID…"
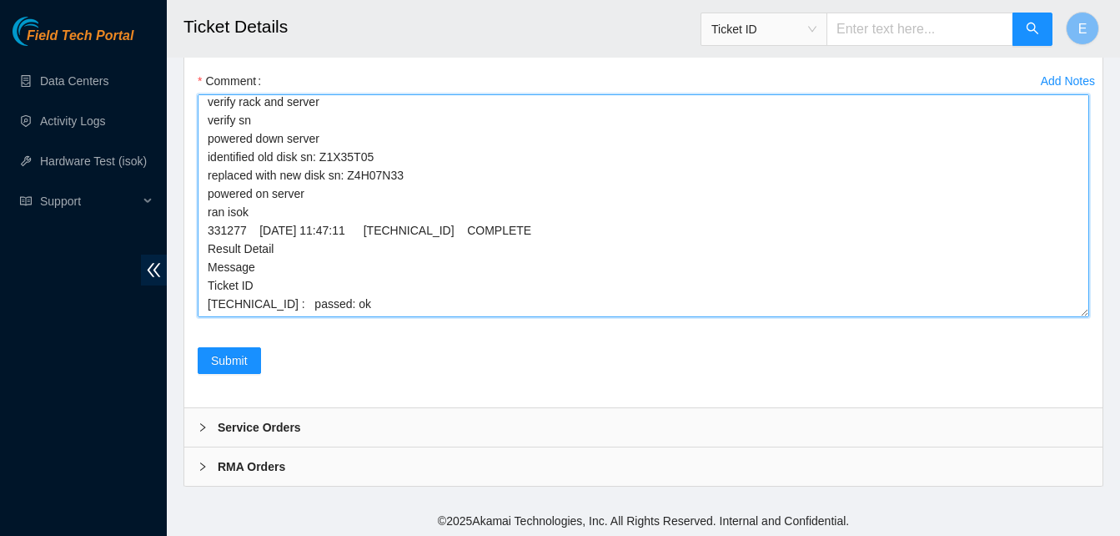
scroll to position [5, 0]
drag, startPoint x: 1085, startPoint y: 392, endPoint x: 1084, endPoint y: 551, distance: 158.5
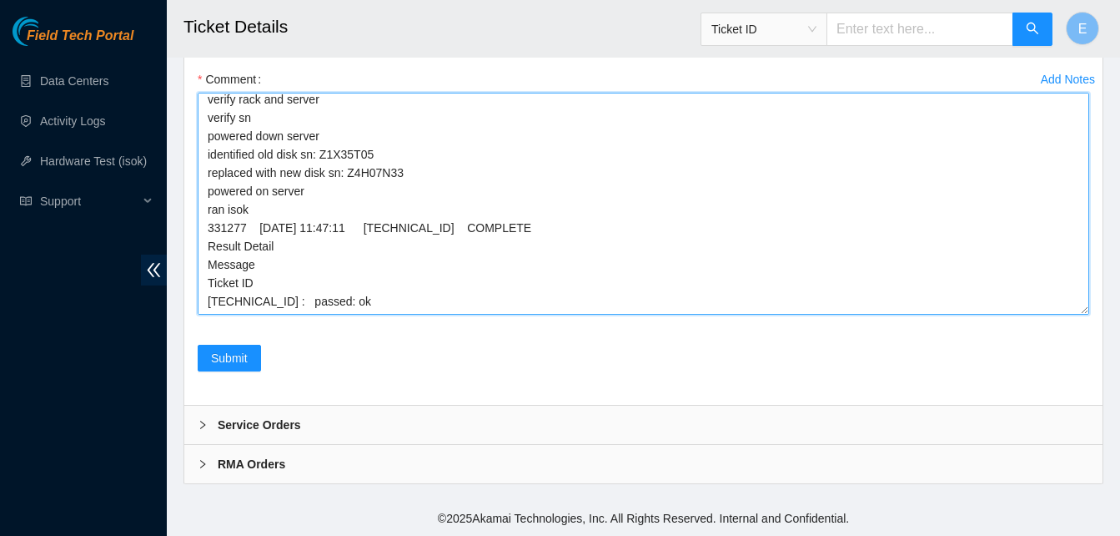
drag, startPoint x: 201, startPoint y: 231, endPoint x: 355, endPoint y: 455, distance: 271.6
click at [355, 344] on div "Add Notes Comment verify rack and server verify sn powered down server identifi…" at bounding box center [643, 205] width 905 height 279
click at [410, 314] on textarea "verify rack and server verify sn powered down server identified old disk sn: Z1…" at bounding box center [644, 204] width 892 height 222
type textarea "verify rack and server verify sn powered down server identified old disk sn: Z1…"
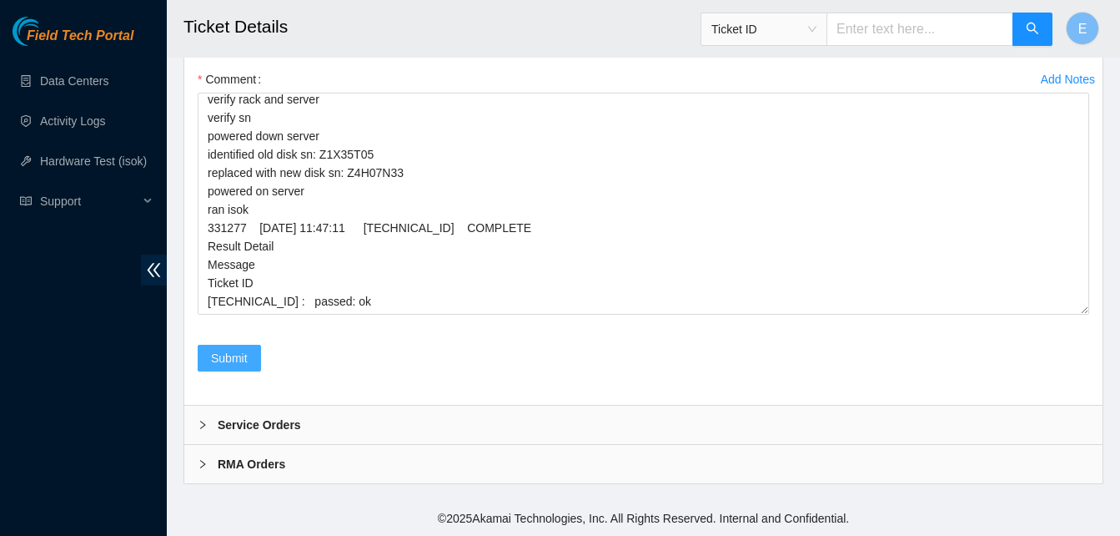
click at [234, 367] on span "Submit" at bounding box center [229, 358] width 37 height 18
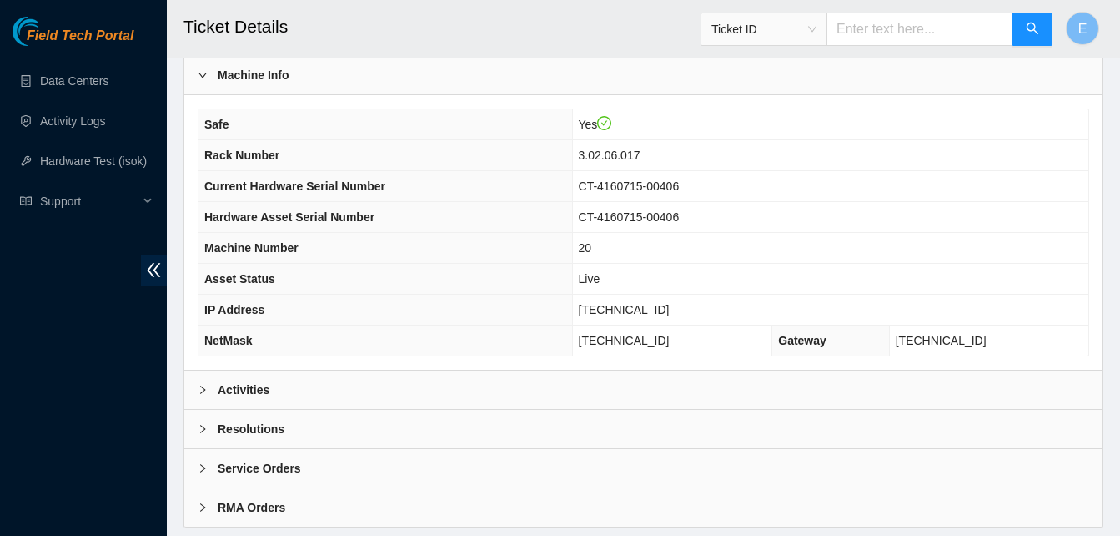
scroll to position [578, 0]
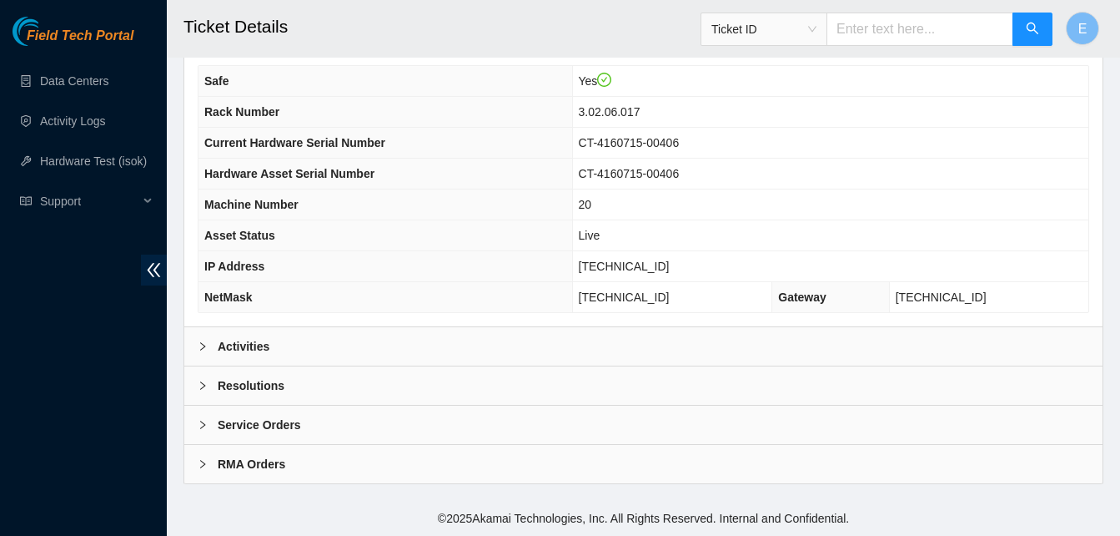
click at [254, 347] on b "Activities" at bounding box center [244, 346] width 52 height 18
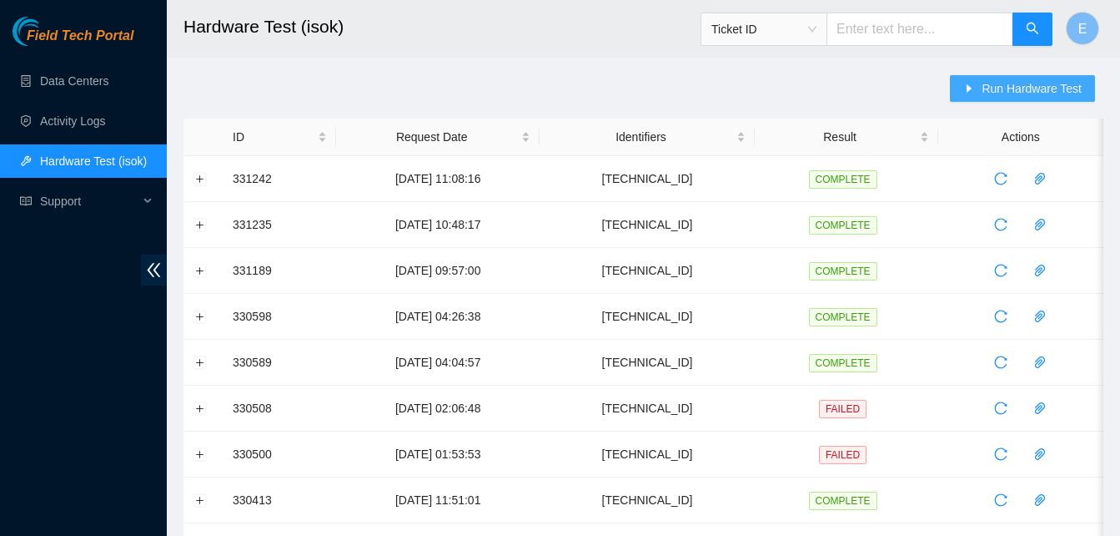
click at [1033, 83] on span "Run Hardware Test" at bounding box center [1032, 88] width 100 height 18
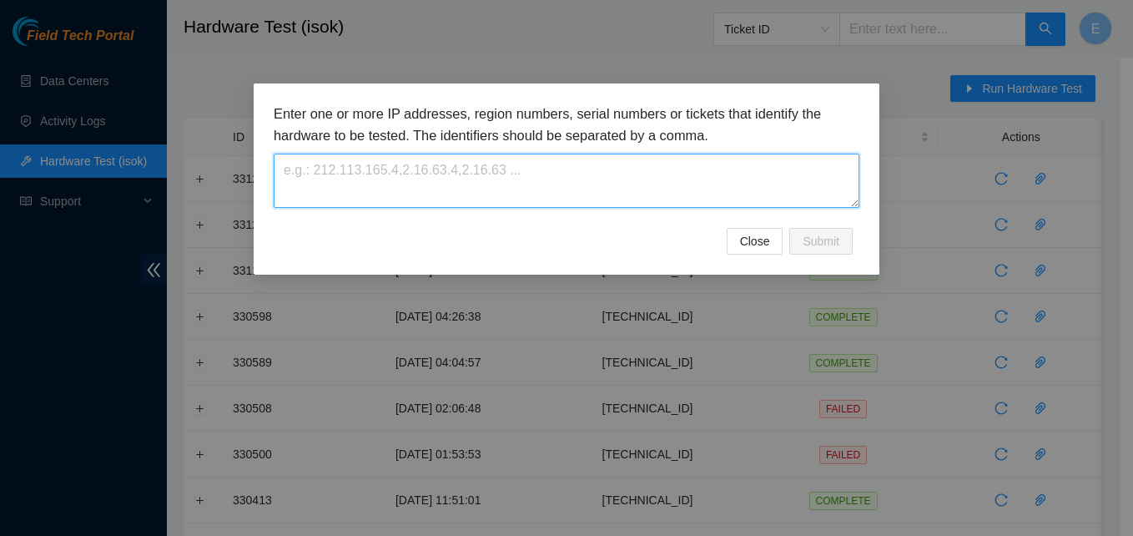
click at [488, 181] on textarea at bounding box center [567, 180] width 586 height 54
paste textarea "[TECHNICAL_ID]"
type textarea "[TECHNICAL_ID]"
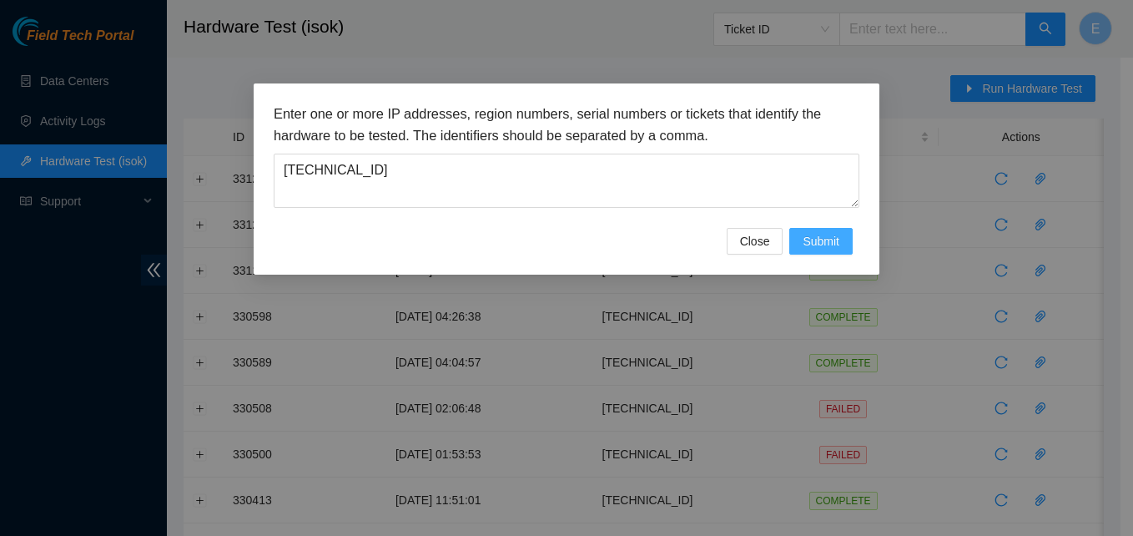
click at [815, 241] on span "Submit" at bounding box center [820, 241] width 37 height 18
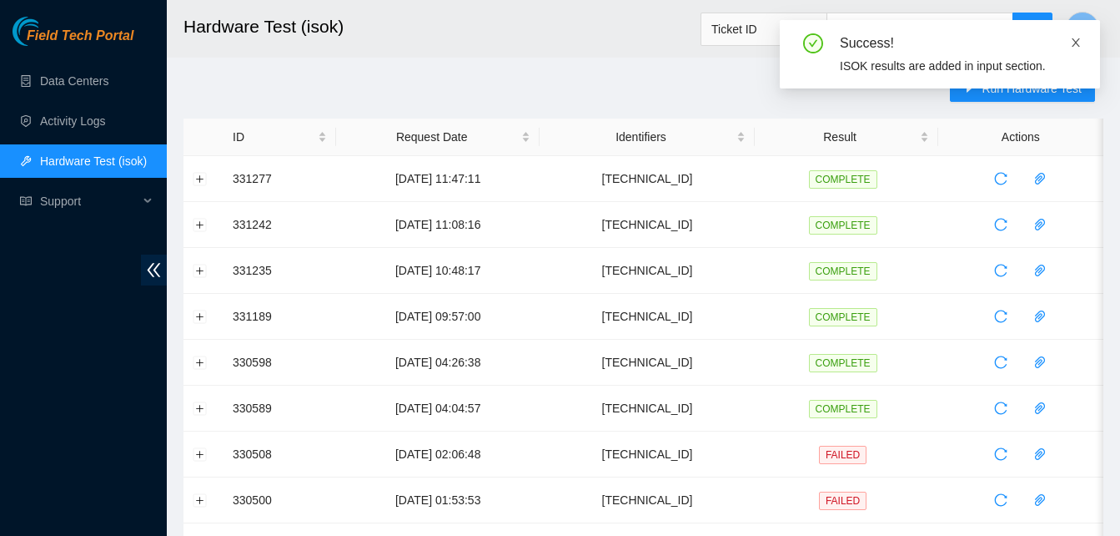
click at [1079, 41] on icon "close" at bounding box center [1076, 43] width 12 height 12
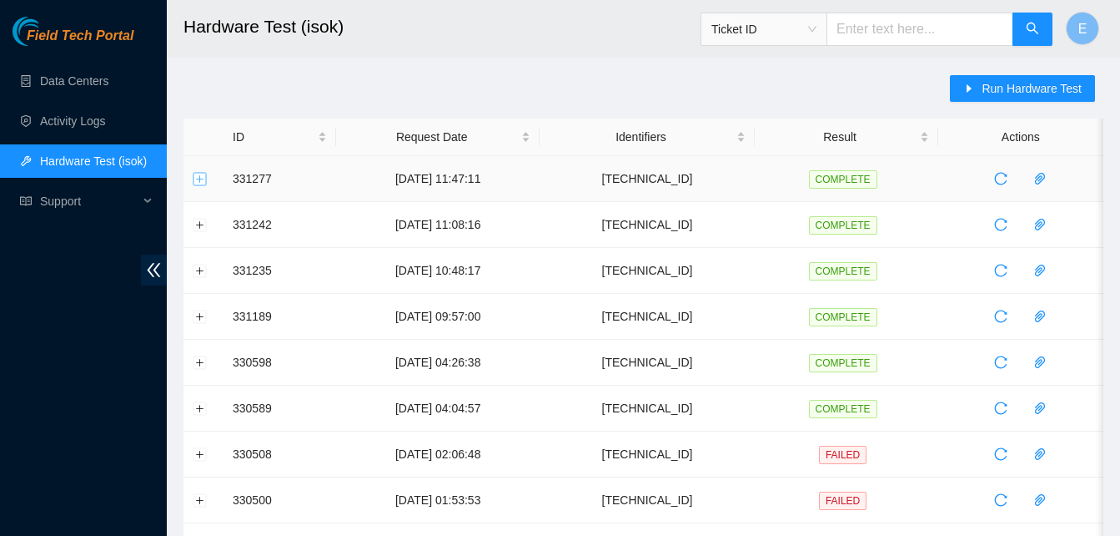
click at [198, 184] on button "Expand row" at bounding box center [200, 178] width 13 height 13
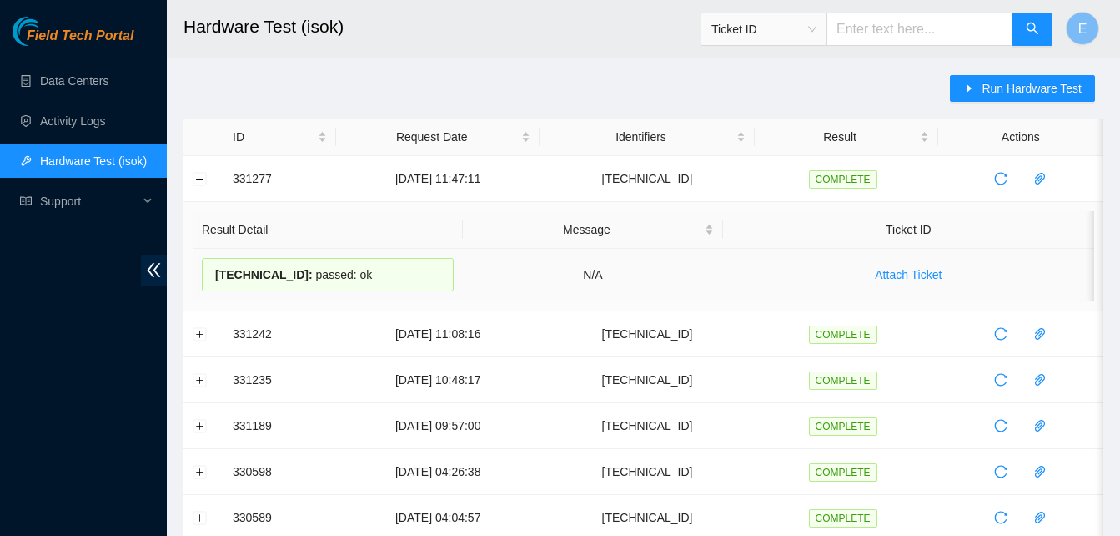
drag, startPoint x: 233, startPoint y: 178, endPoint x: 358, endPoint y: 282, distance: 162.9
copy tbody "331277 03-09-2025 11:47:11 96.7.74.231 COMPLETE Result Detail Message Ticket ID…"
click at [199, 176] on button "Collapse row" at bounding box center [200, 178] width 13 height 13
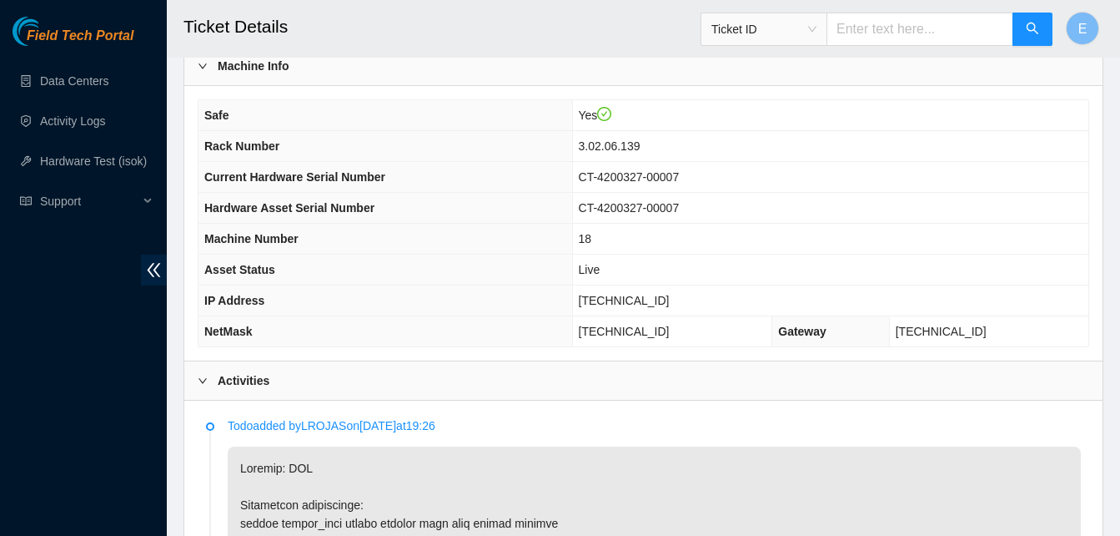
scroll to position [543, 0]
drag, startPoint x: 628, startPoint y: 299, endPoint x: 699, endPoint y: 303, distance: 71.0
click at [699, 303] on td "[TECHNICAL_ID]" at bounding box center [830, 301] width 516 height 31
copy span "[TECHNICAL_ID]"
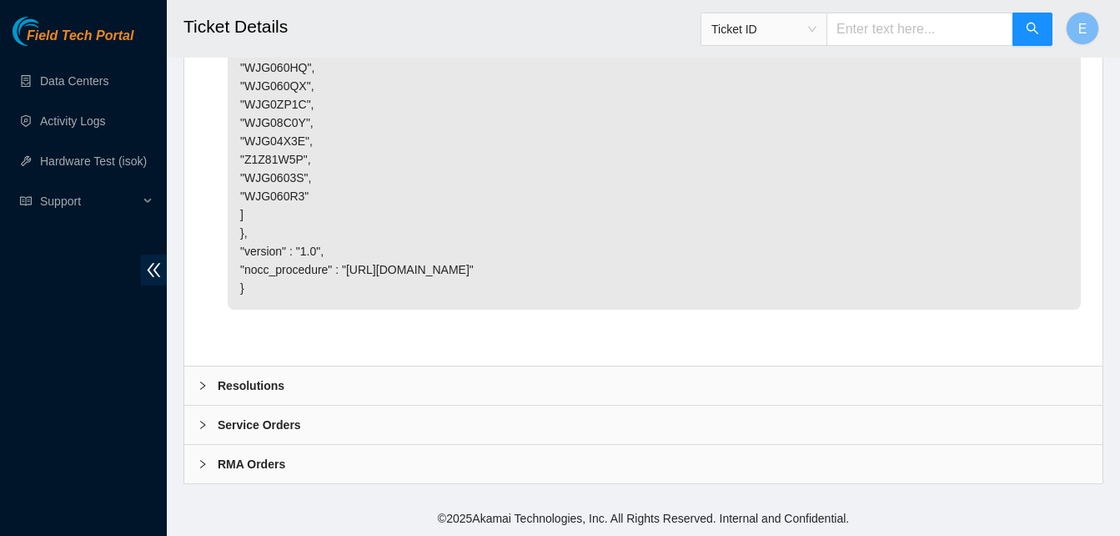
scroll to position [5040, 0]
click at [277, 385] on b "Resolutions" at bounding box center [251, 385] width 67 height 18
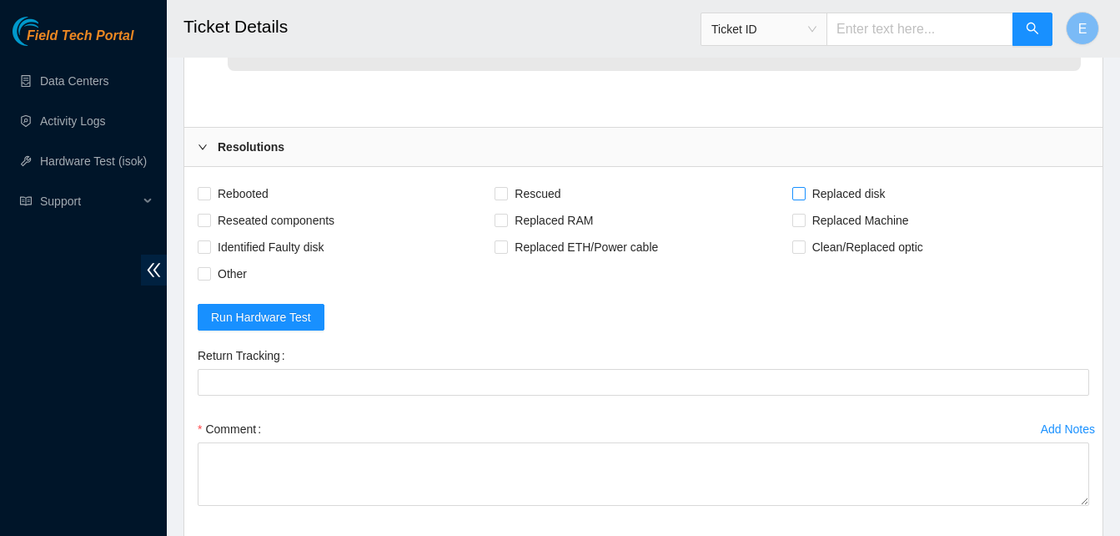
click at [801, 200] on span at bounding box center [798, 193] width 13 height 13
click at [801, 199] on input "Replaced disk" at bounding box center [798, 193] width 12 height 12
checkbox input "true"
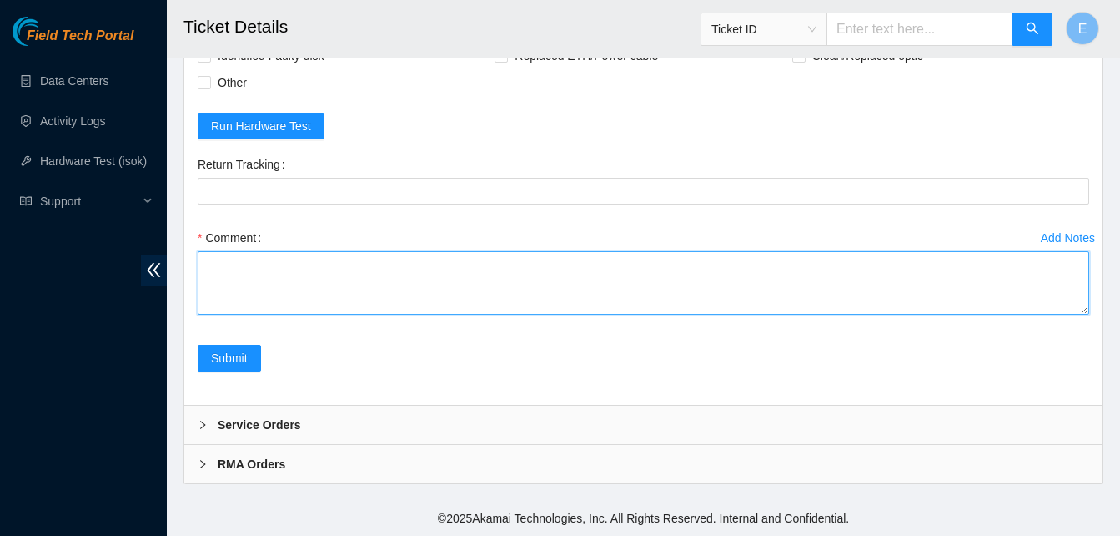
click at [339, 253] on textarea "Comment" at bounding box center [644, 282] width 892 height 63
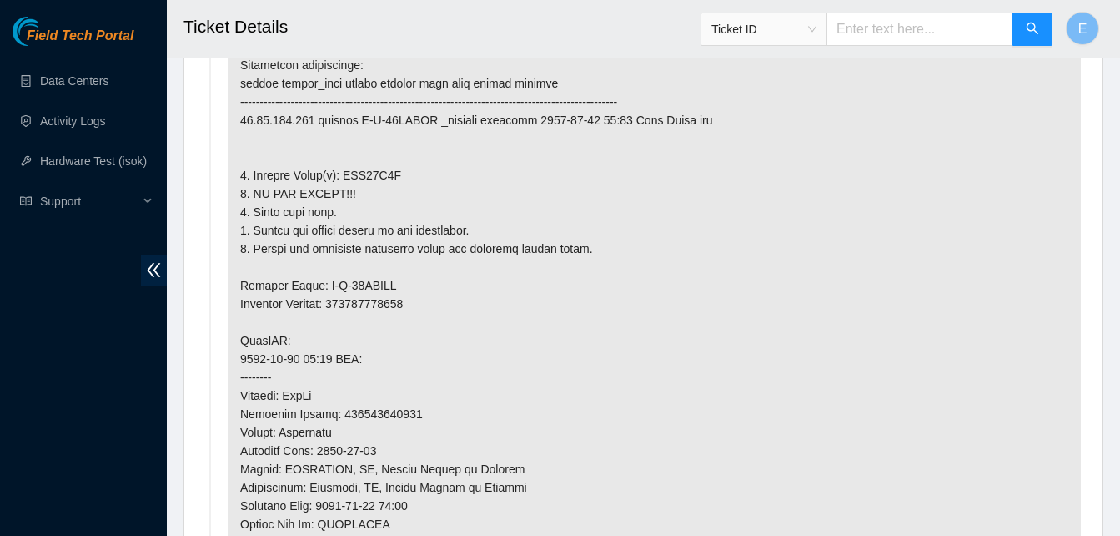
scroll to position [987, 0]
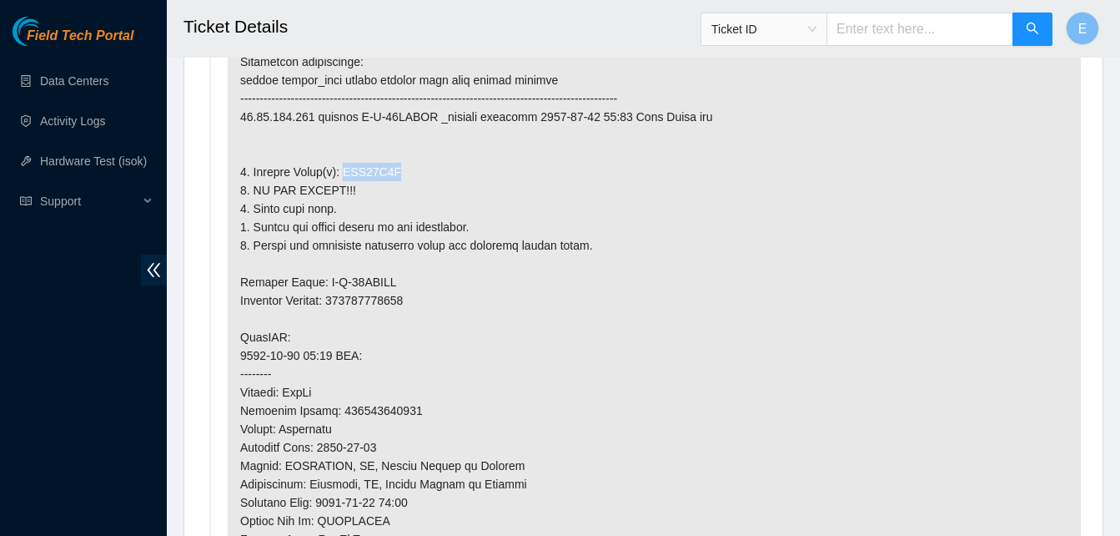
drag, startPoint x: 339, startPoint y: 171, endPoint x: 398, endPoint y: 178, distance: 59.6
click at [398, 178] on p at bounding box center [654, 401] width 853 height 796
copy p "WJG08C0Y"
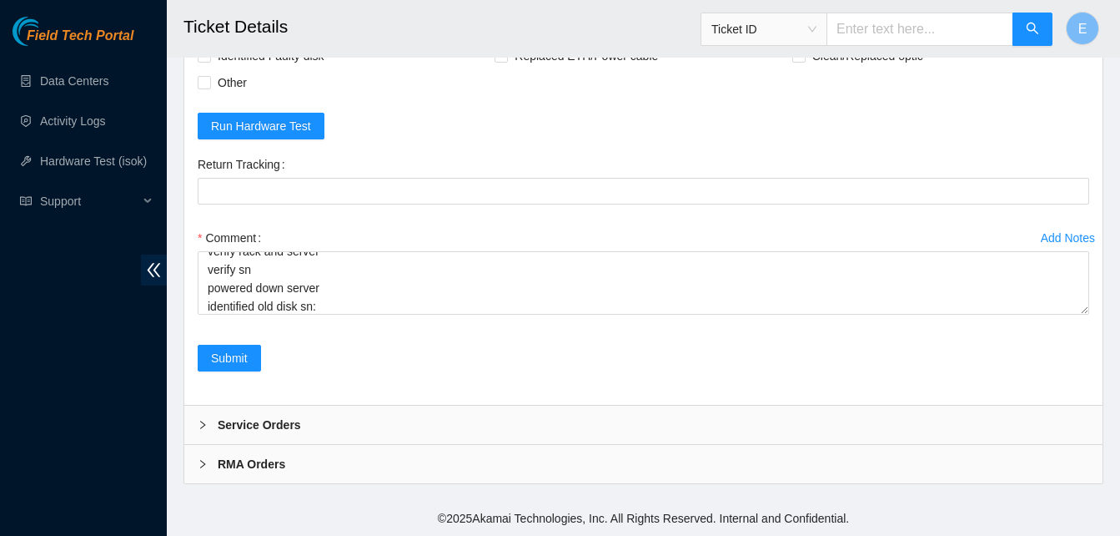
scroll to position [5469, 0]
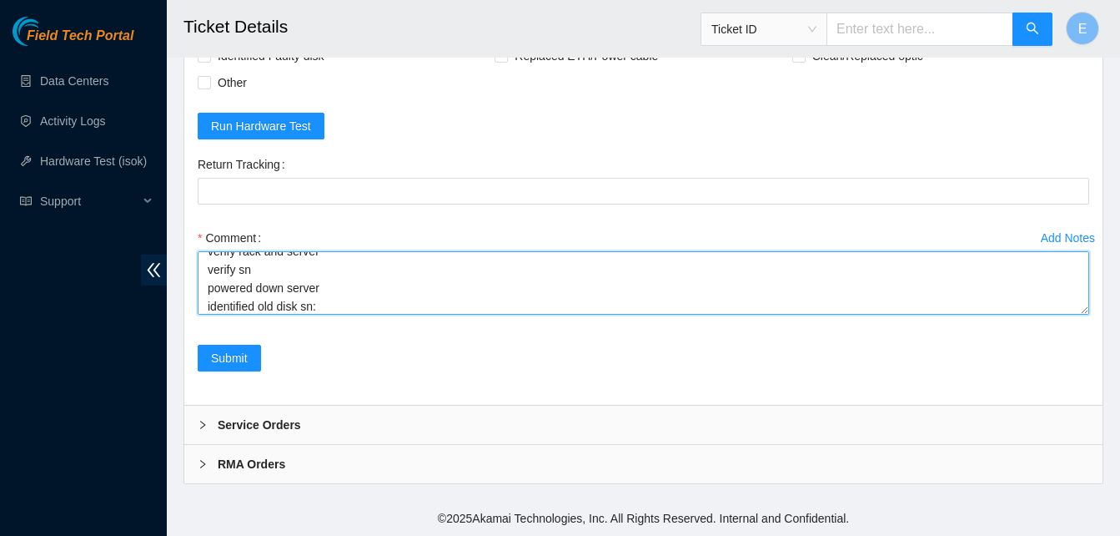
click at [329, 296] on textarea "verify rack and server verify sn powered down server identified old disk sn:" at bounding box center [644, 282] width 892 height 63
click at [322, 298] on textarea "verify rack and server verify sn powered down server identified old disk sn:" at bounding box center [644, 282] width 892 height 63
paste textarea "WJG08C0Y"
paste textarea "331296 03-09-2025 12:07:48 23.61.198.103 COMPLETE Result Detail Message Ticket …"
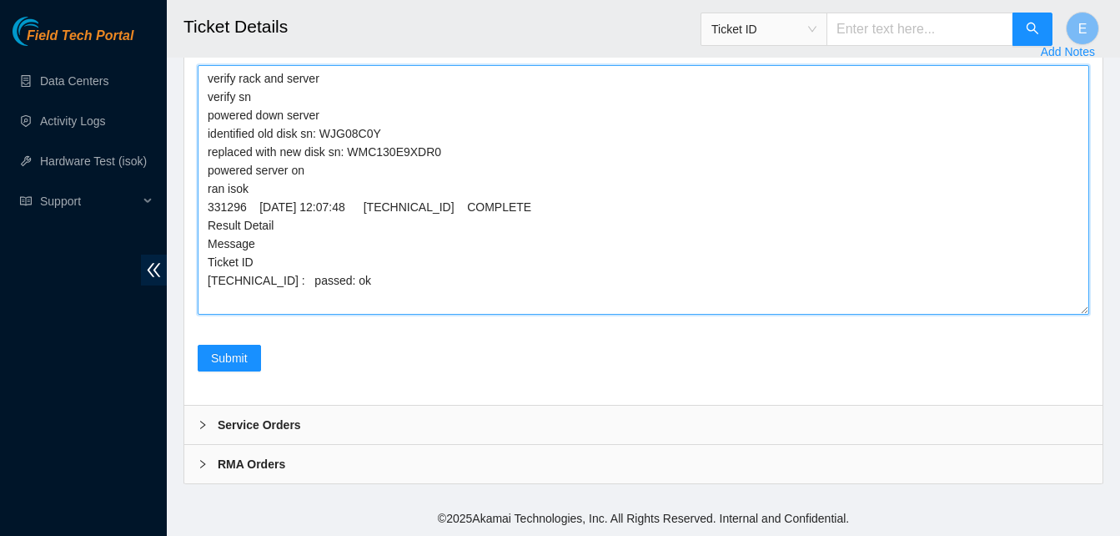
scroll to position [0, 0]
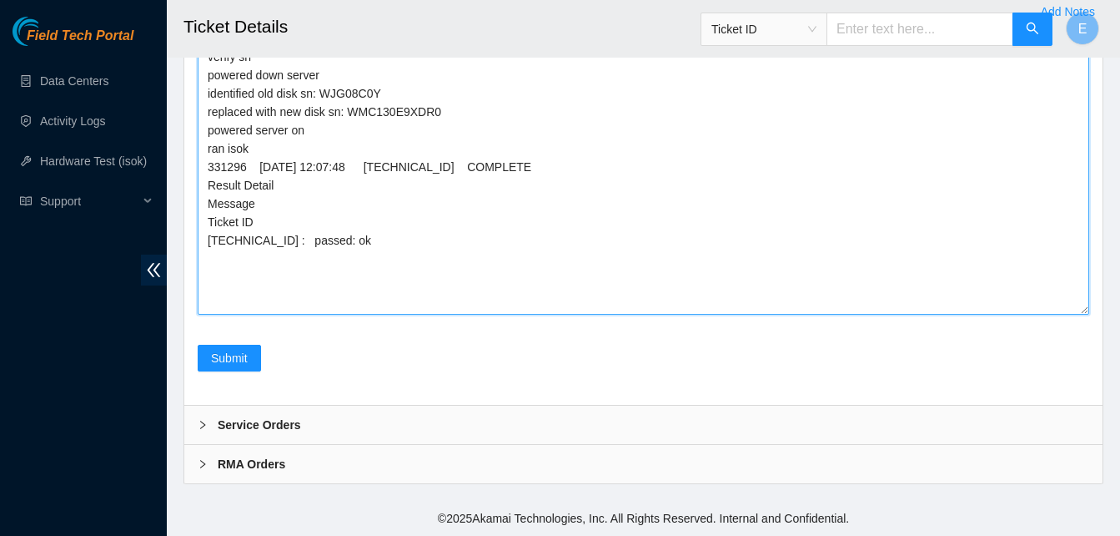
drag, startPoint x: 1084, startPoint y: 309, endPoint x: 1084, endPoint y: 562, distance: 253.6
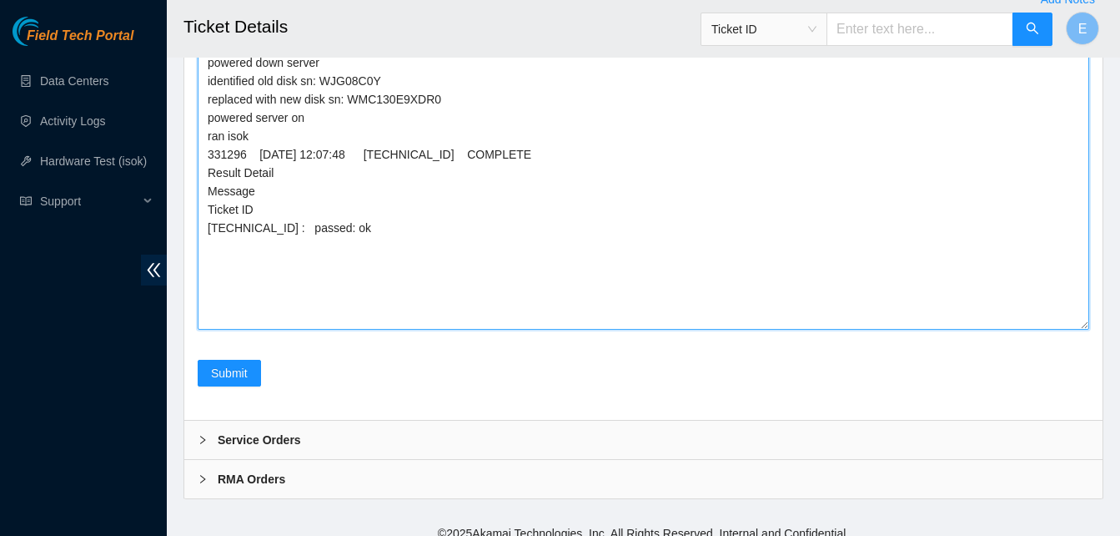
drag, startPoint x: 212, startPoint y: 267, endPoint x: 223, endPoint y: 286, distance: 22.0
click at [223, 286] on textarea "verify rack and server verify sn powered down server identified old disk sn: WJ…" at bounding box center [644, 171] width 892 height 317
drag, startPoint x: 207, startPoint y: 266, endPoint x: 371, endPoint y: 501, distance: 286.9
click at [371, 329] on textarea "verify rack and server verify sn powered down server identified old disk sn: WJ…" at bounding box center [644, 171] width 892 height 317
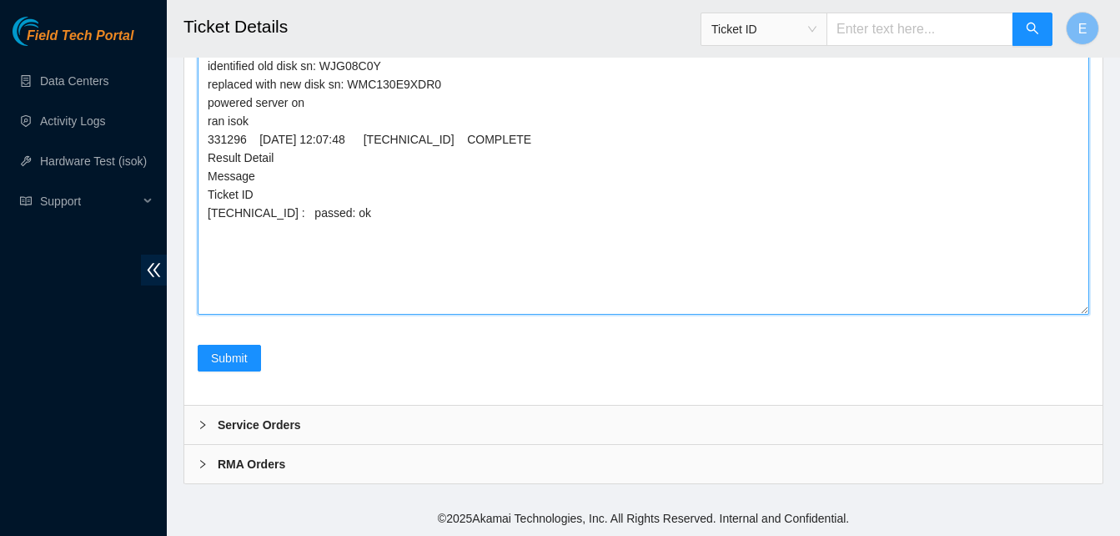
scroll to position [5657, 0]
click at [400, 314] on textarea "verify rack and server verify sn powered down server identified old disk sn: WJ…" at bounding box center [644, 155] width 892 height 317
type textarea "verify rack and server verify sn powered down server identified old disk sn: WJ…"
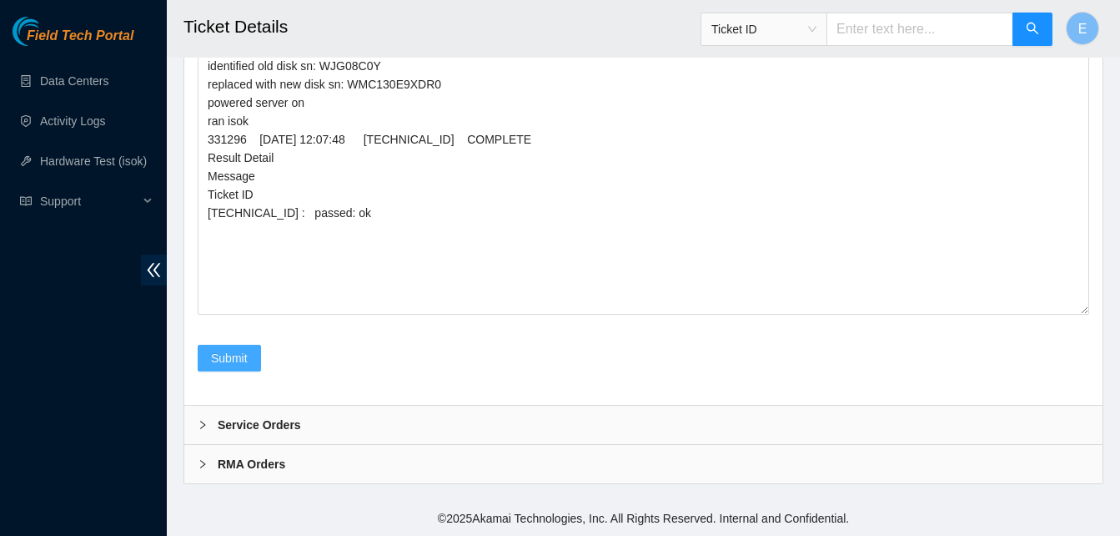
click at [224, 367] on span "Submit" at bounding box center [229, 358] width 37 height 18
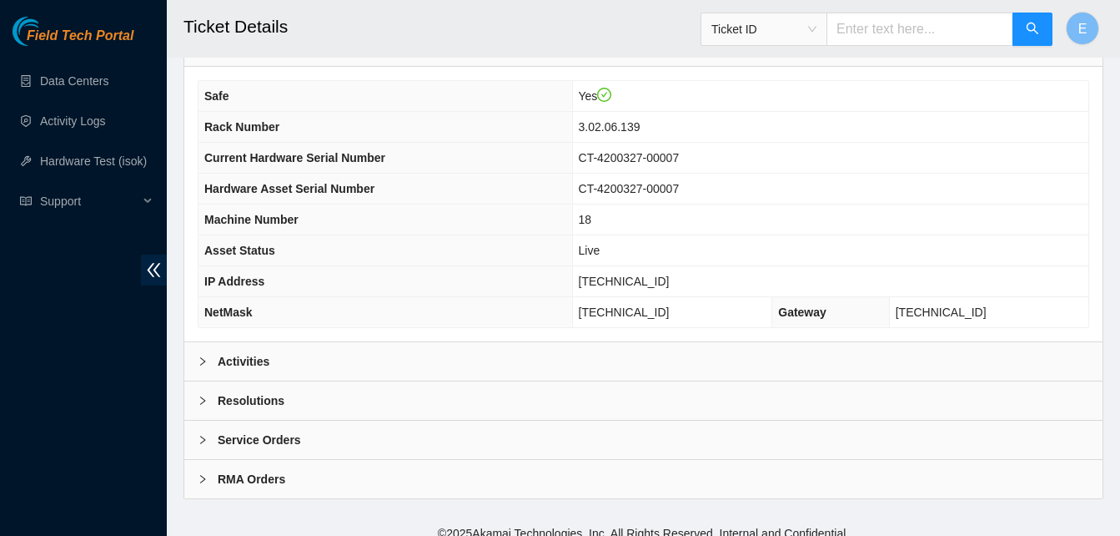
scroll to position [578, 0]
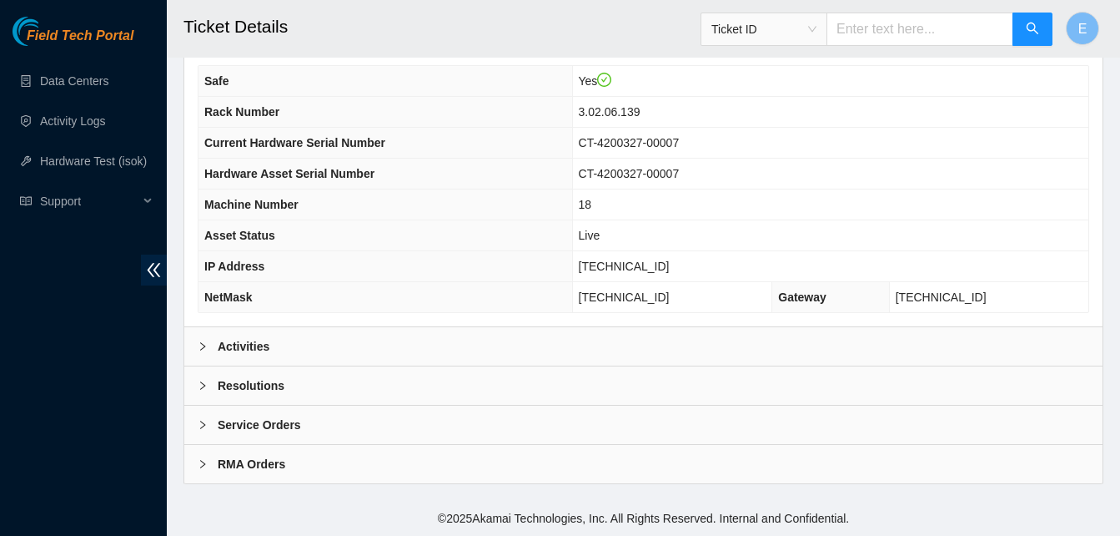
click at [244, 339] on b "Activities" at bounding box center [244, 346] width 52 height 18
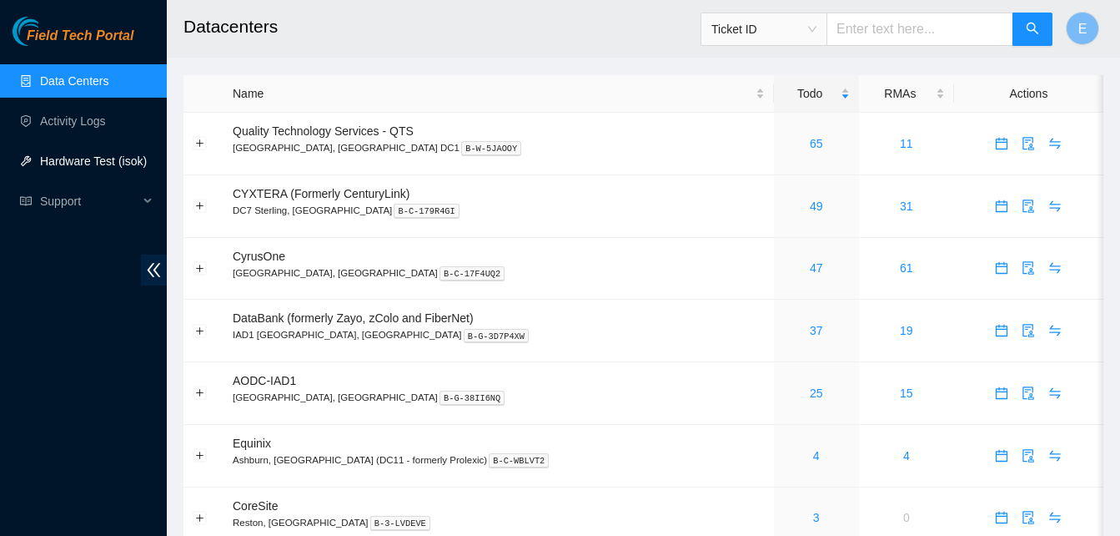
click at [73, 168] on link "Hardware Test (isok)" at bounding box center [93, 160] width 107 height 13
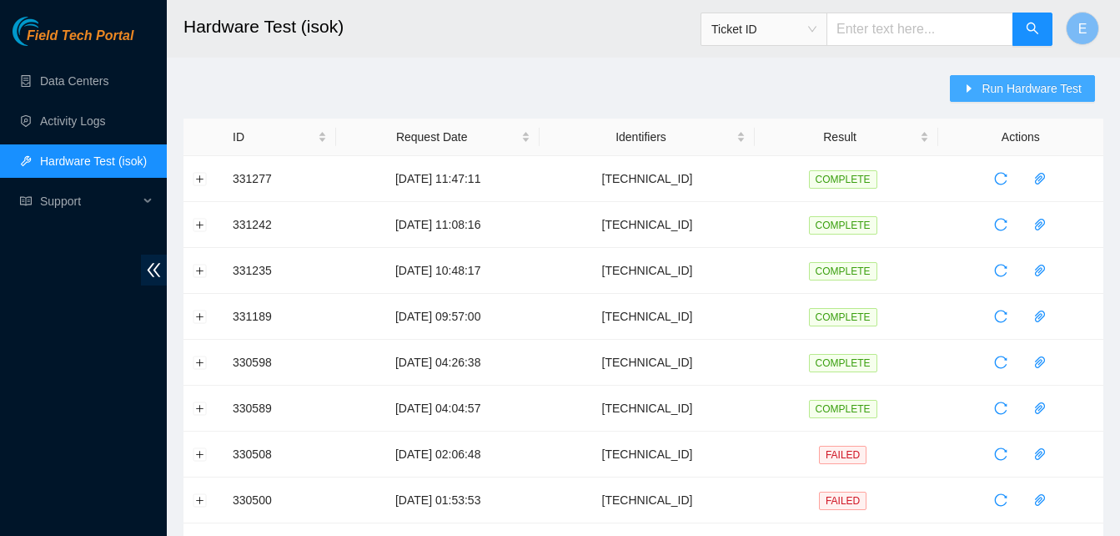
click at [1001, 88] on span "Run Hardware Test" at bounding box center [1032, 88] width 100 height 18
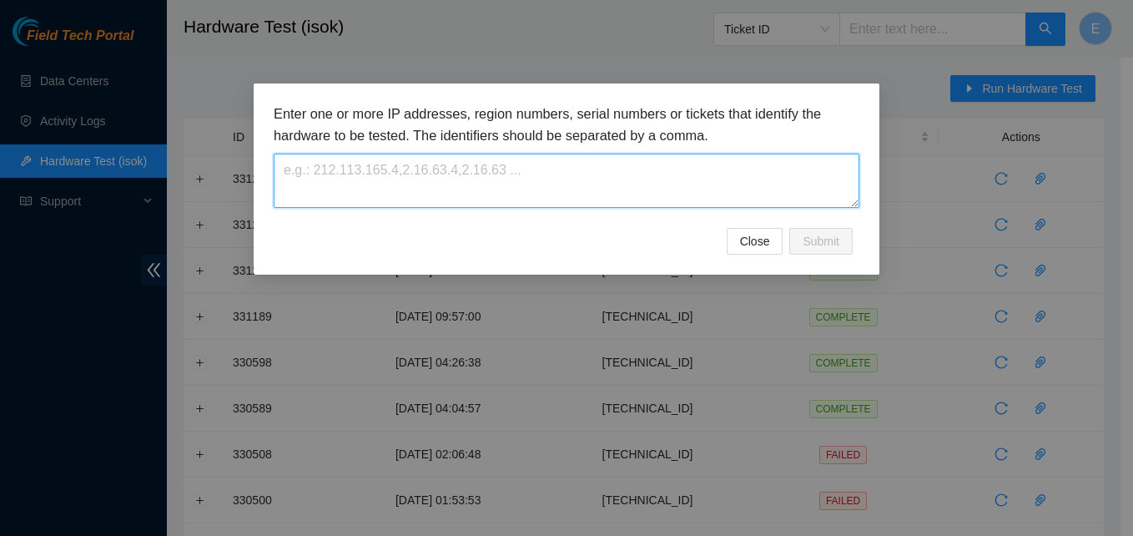
click at [395, 179] on textarea at bounding box center [567, 180] width 586 height 54
paste textarea "[TECHNICAL_ID]"
type textarea "[TECHNICAL_ID]"
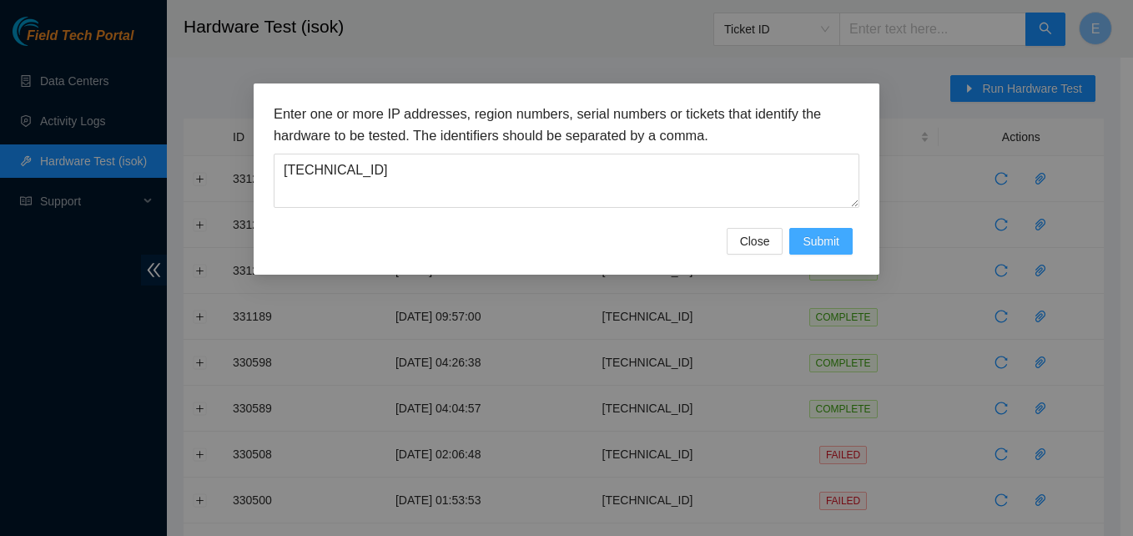
click at [825, 239] on span "Submit" at bounding box center [820, 241] width 37 height 18
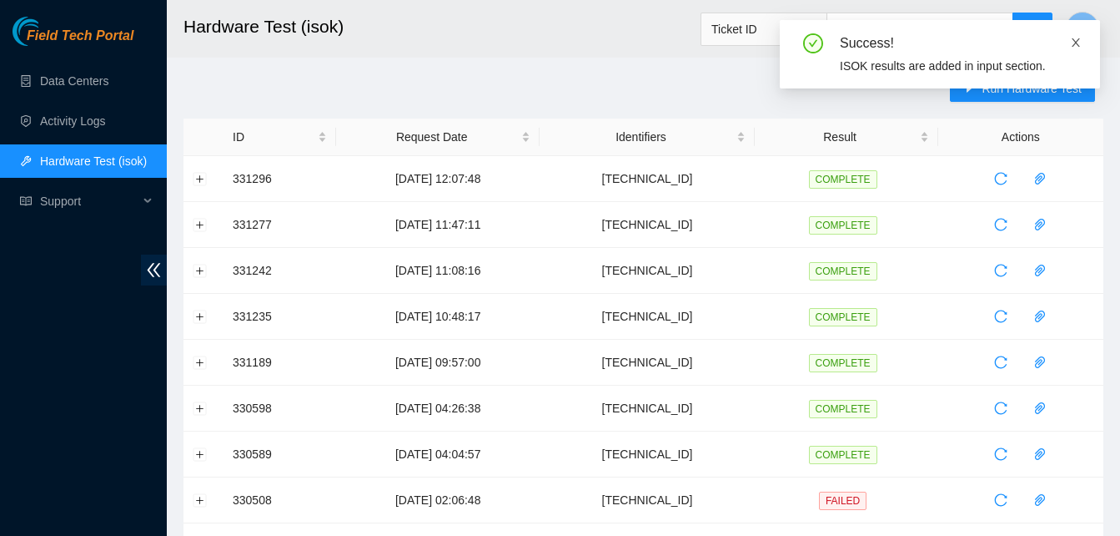
click at [1077, 43] on icon "close" at bounding box center [1076, 42] width 8 height 8
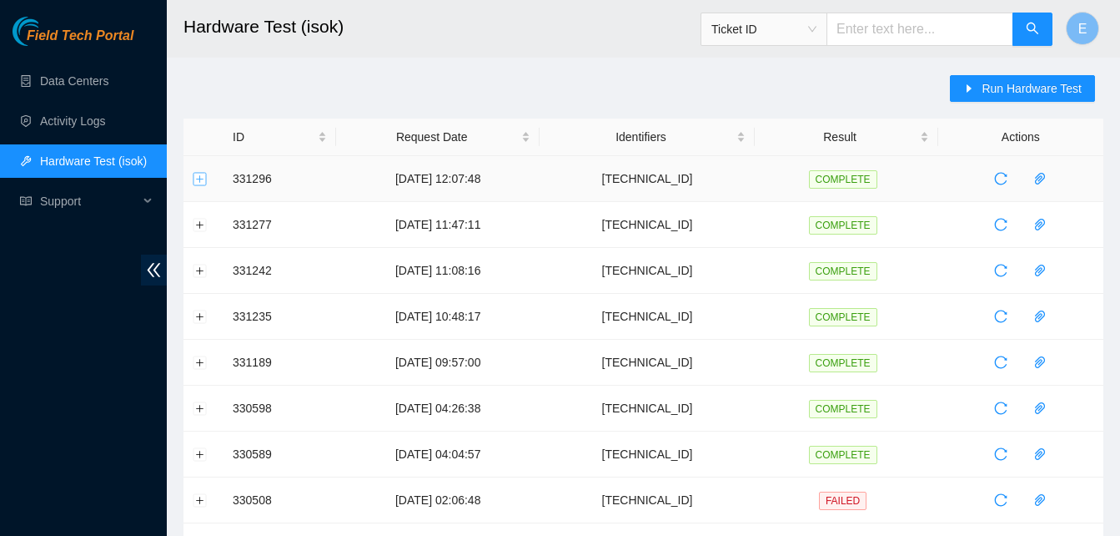
click at [199, 179] on button "Expand row" at bounding box center [200, 178] width 13 height 13
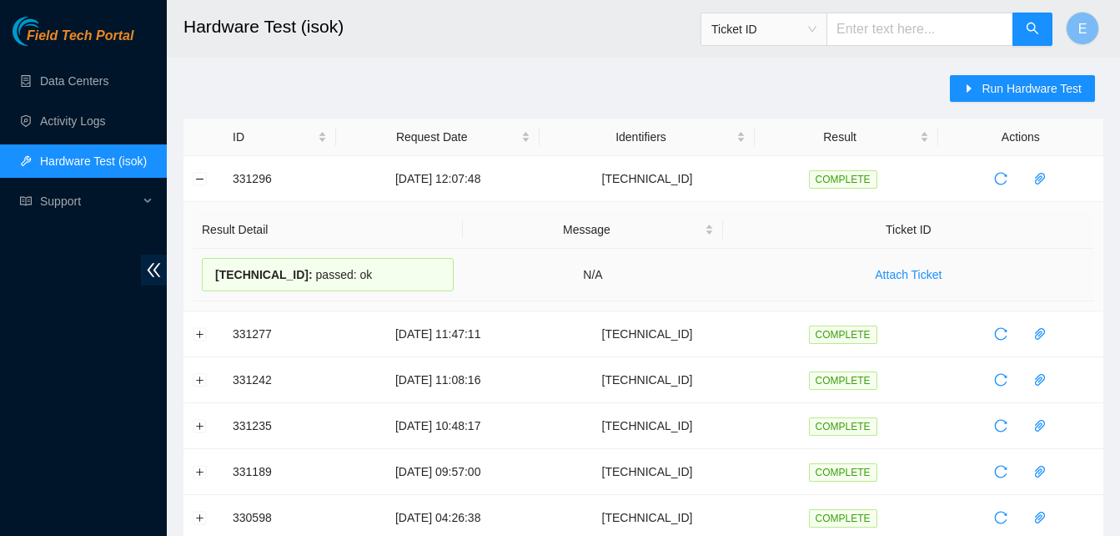
drag, startPoint x: 230, startPoint y: 180, endPoint x: 363, endPoint y: 274, distance: 162.2
copy tbody "331296 [DATE] 12:07:48 [TECHNICAL_ID] COMPLETE Result Detail Message Ticket ID …"
drag, startPoint x: 199, startPoint y: 181, endPoint x: 226, endPoint y: 83, distance: 102.0
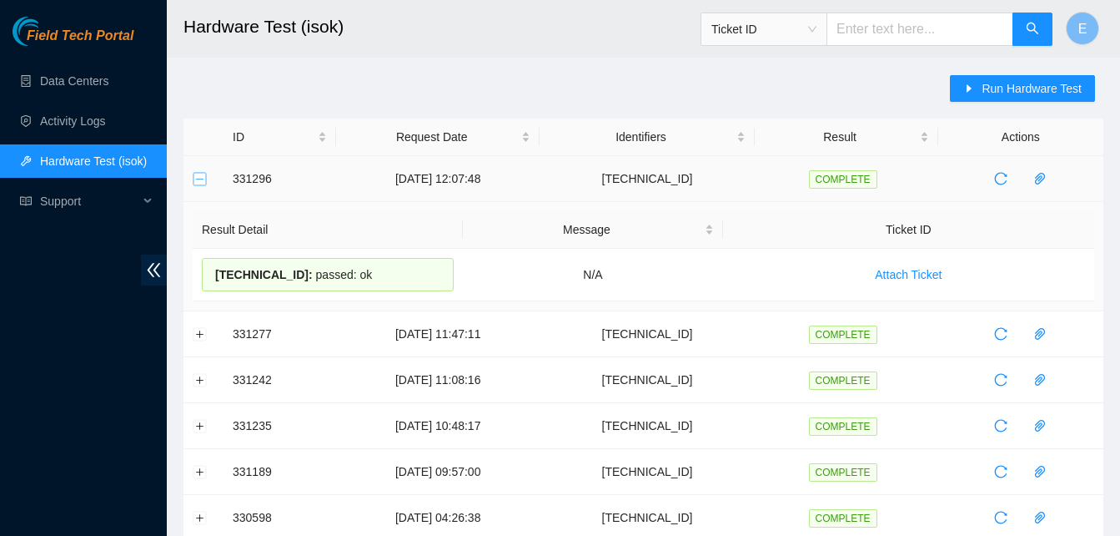
click at [202, 178] on button "Collapse row" at bounding box center [200, 178] width 13 height 13
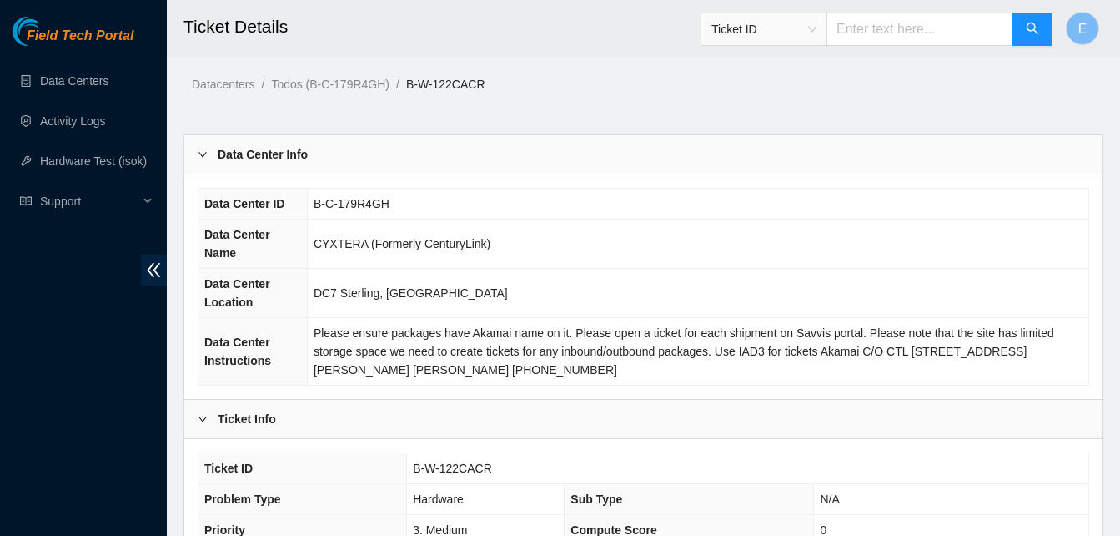
scroll to position [754, 0]
